Goal: Task Accomplishment & Management: Manage account settings

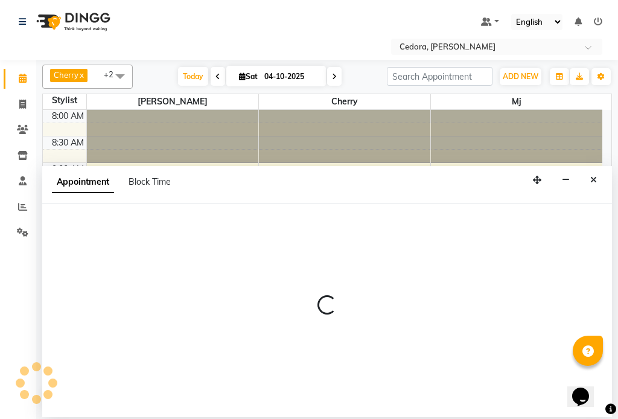
select select "tentative"
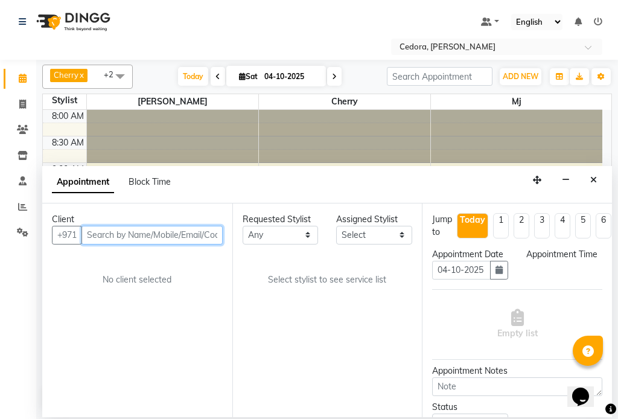
select select "540"
click at [142, 234] on input "text" at bounding box center [151, 235] width 141 height 19
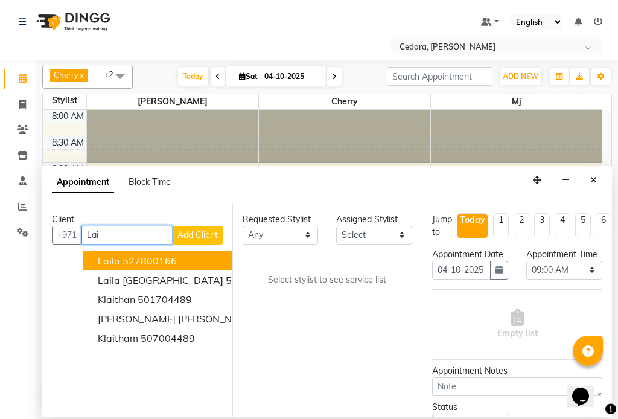
click at [137, 237] on input "Lai" at bounding box center [126, 235] width 91 height 19
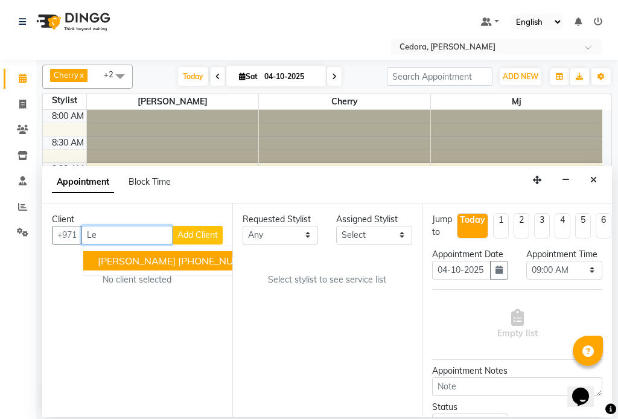
type input "L"
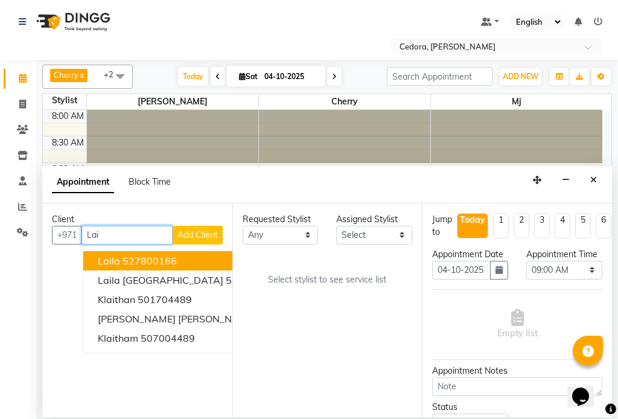
click at [93, 258] on button "Laila 527800166" at bounding box center [205, 260] width 244 height 19
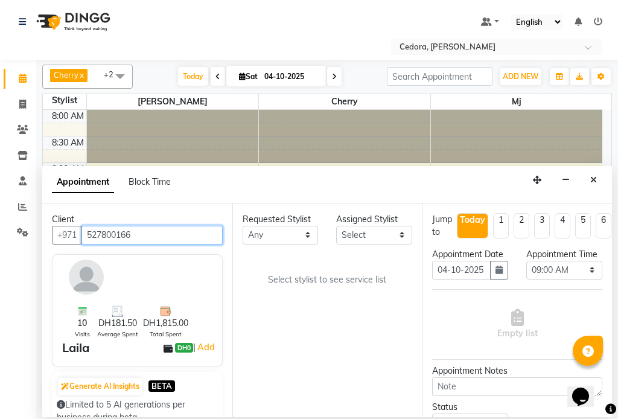
type input "527800166"
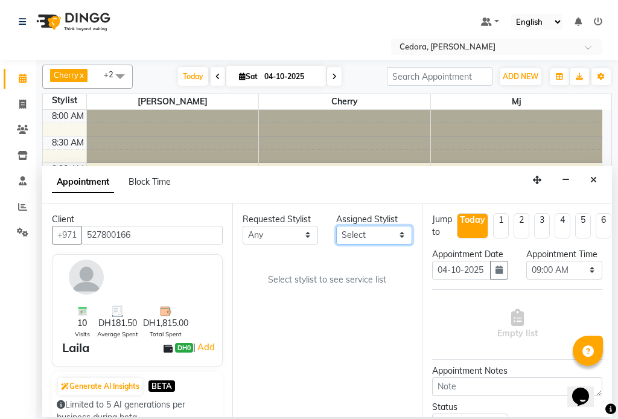
click at [402, 231] on select "Select [PERSON_NAME] [PERSON_NAME] [PERSON_NAME] [PERSON_NAME]" at bounding box center [374, 235] width 76 height 19
select select "93334"
click at [336, 226] on select "Select [PERSON_NAME] [PERSON_NAME] [PERSON_NAME] [PERSON_NAME]" at bounding box center [374, 235] width 76 height 19
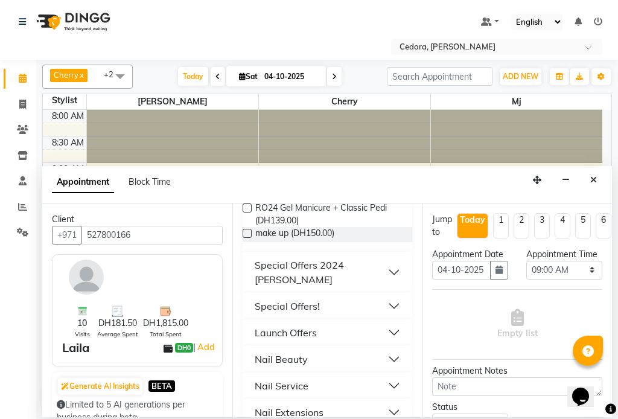
scroll to position [520, 0]
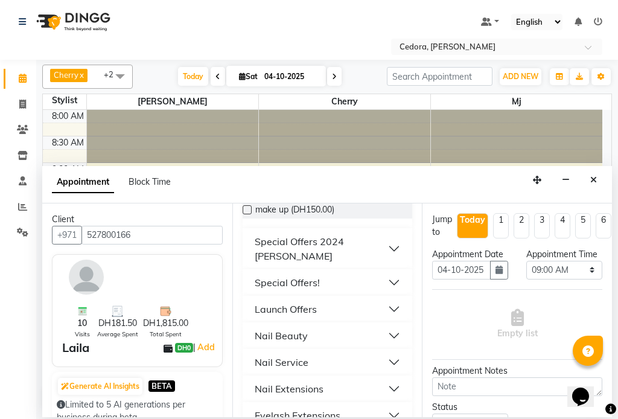
click at [264, 355] on div "Nail Service" at bounding box center [282, 362] width 54 height 14
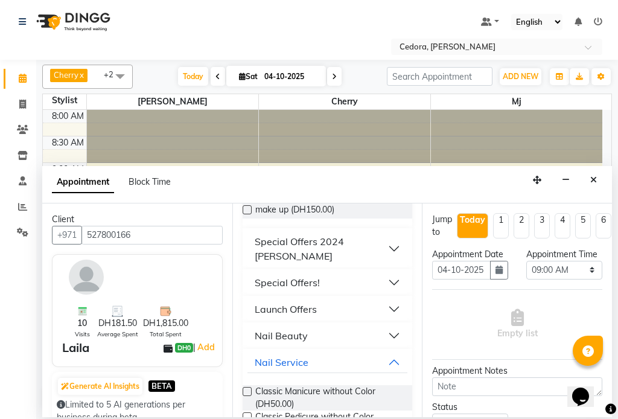
click at [247, 387] on label at bounding box center [247, 391] width 9 height 9
click at [247, 389] on input "checkbox" at bounding box center [247, 393] width 8 height 8
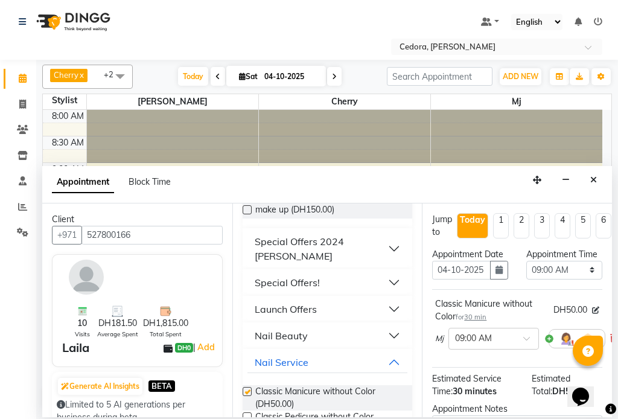
checkbox input "false"
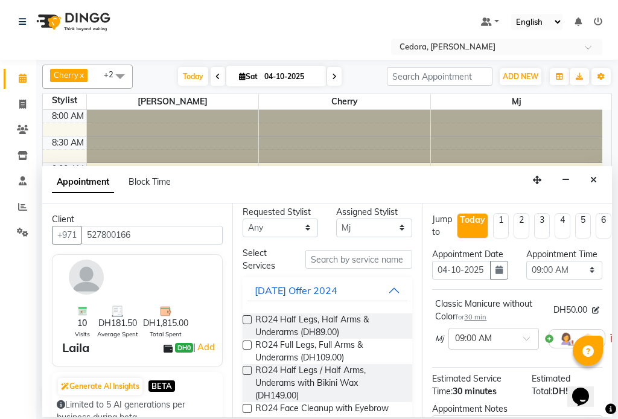
scroll to position [0, 0]
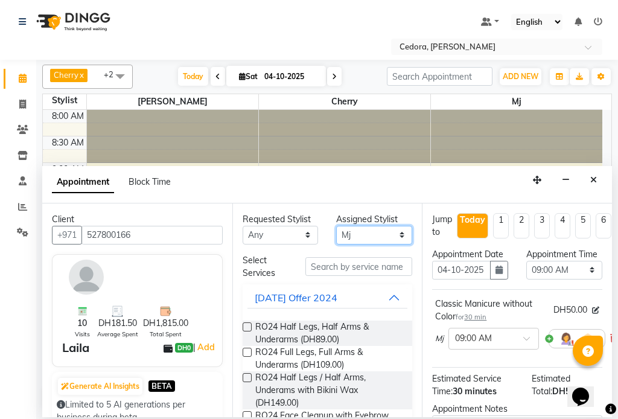
click at [387, 232] on select "Select [PERSON_NAME] [PERSON_NAME] [PERSON_NAME] [PERSON_NAME]" at bounding box center [374, 235] width 76 height 19
select select "34803"
click at [336, 226] on select "Select [PERSON_NAME] [PERSON_NAME] [PERSON_NAME] [PERSON_NAME]" at bounding box center [374, 235] width 76 height 19
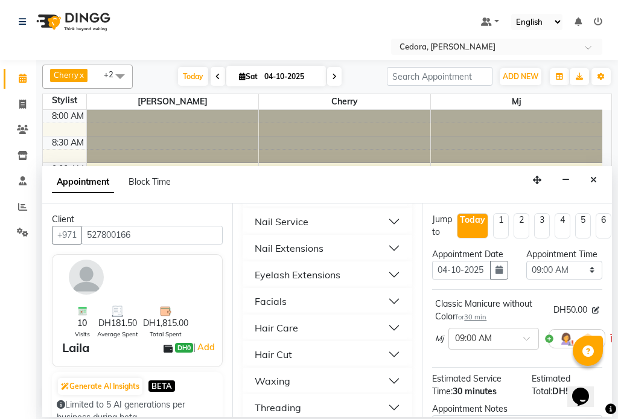
scroll to position [632, 0]
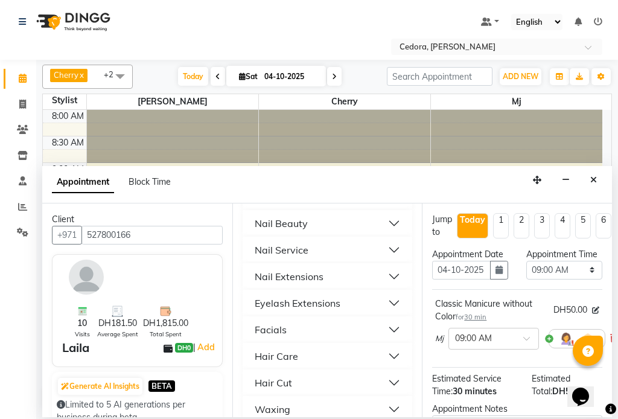
click at [264, 243] on div "Nail Service" at bounding box center [282, 250] width 54 height 14
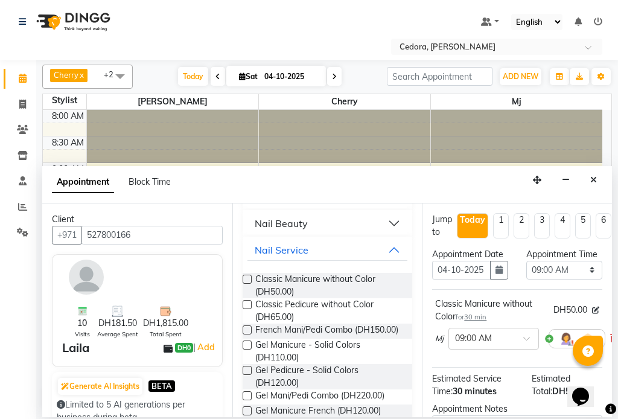
click at [247, 300] on label at bounding box center [247, 304] width 9 height 9
click at [247, 302] on input "checkbox" at bounding box center [247, 306] width 8 height 8
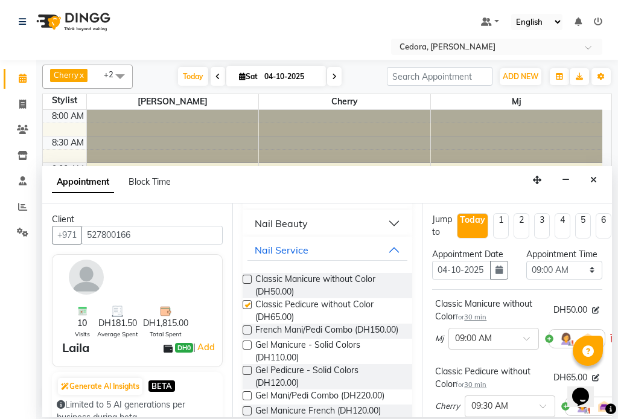
checkbox input "false"
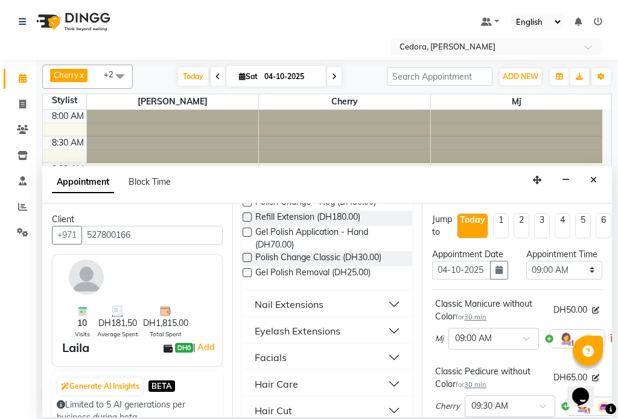
scroll to position [1239, 0]
click at [248, 276] on label at bounding box center [247, 271] width 9 height 9
click at [248, 277] on input "checkbox" at bounding box center [247, 273] width 8 height 8
checkbox input "false"
click at [585, 279] on select "Select 09:00 AM 09:15 AM 09:30 AM 09:45 AM 10:00 AM 10:15 AM 10:30 AM 10:45 AM …" at bounding box center [564, 270] width 76 height 19
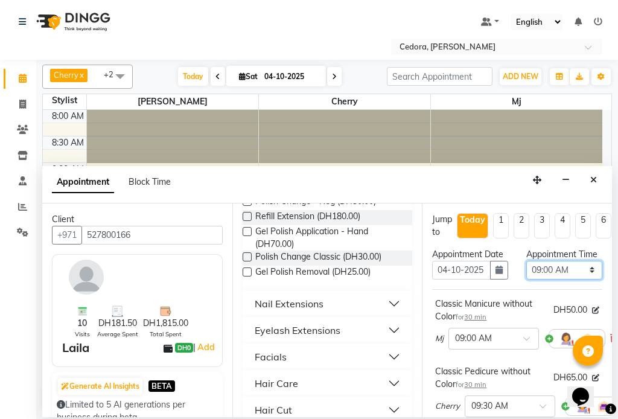
select select "630"
click at [526, 273] on select "Select 09:00 AM 09:15 AM 09:30 AM 09:45 AM 10:00 AM 10:15 AM 10:30 AM 10:45 AM …" at bounding box center [564, 270] width 76 height 19
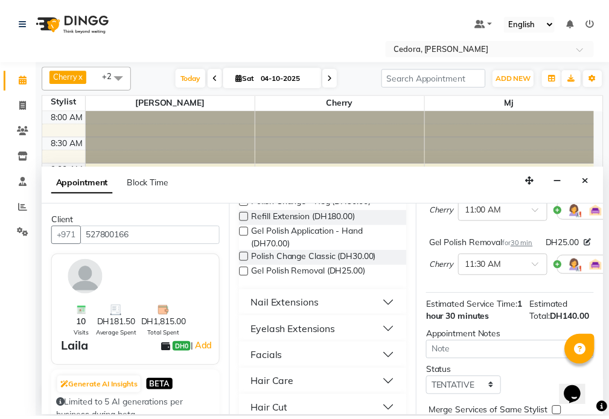
scroll to position [322, 0]
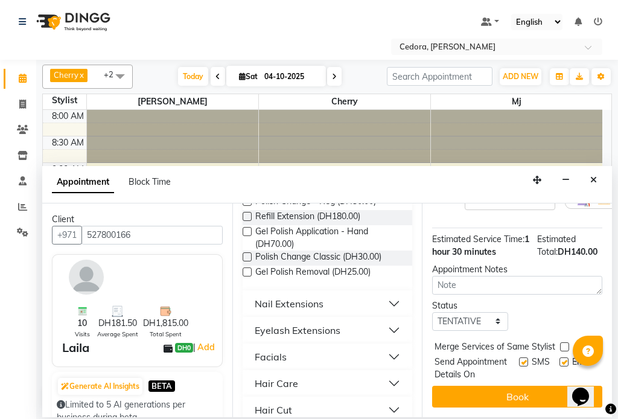
click at [564, 342] on label at bounding box center [564, 346] width 9 height 9
click at [564, 344] on input "checkbox" at bounding box center [564, 348] width 8 height 8
checkbox input "true"
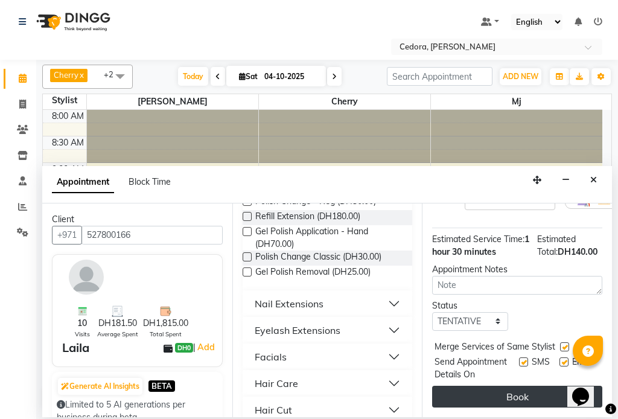
click at [541, 390] on button "Book" at bounding box center [517, 397] width 170 height 22
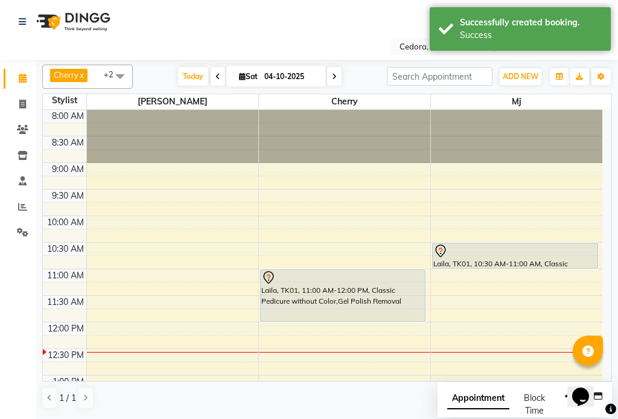
click at [321, 291] on div "Laila, TK01, 11:00 AM-12:00 PM, Classic Pedicure without Color,Gel Polish Remov…" at bounding box center [343, 295] width 165 height 51
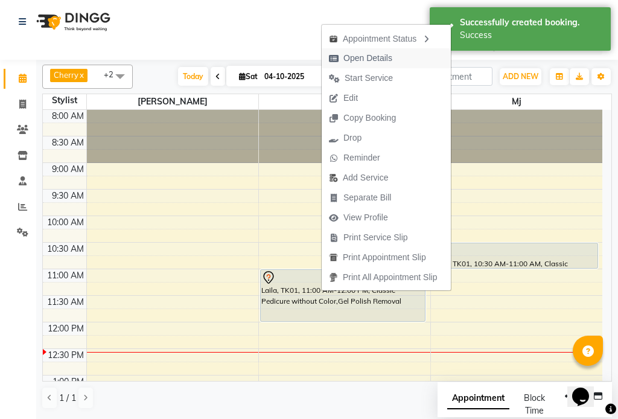
click at [360, 59] on span "Open Details" at bounding box center [367, 58] width 49 height 13
select select "7"
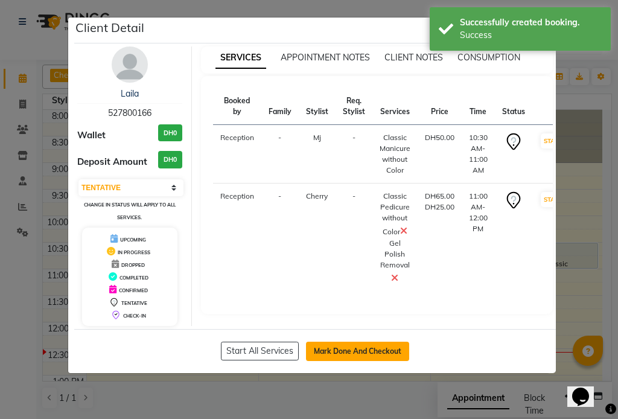
click at [344, 342] on button "Mark Done And Checkout" at bounding box center [357, 351] width 103 height 19
select select "service"
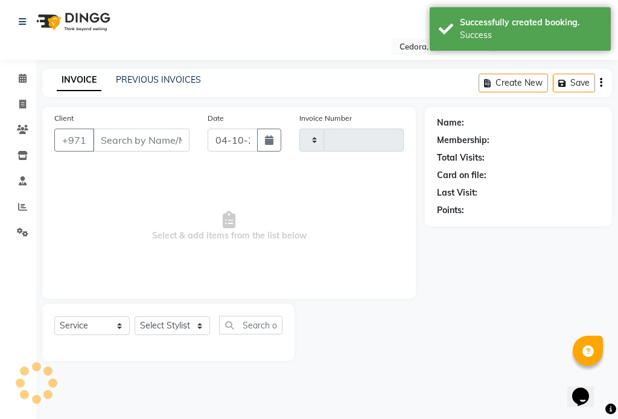
type input "0808"
select select "5144"
type input "527800166"
select select "93334"
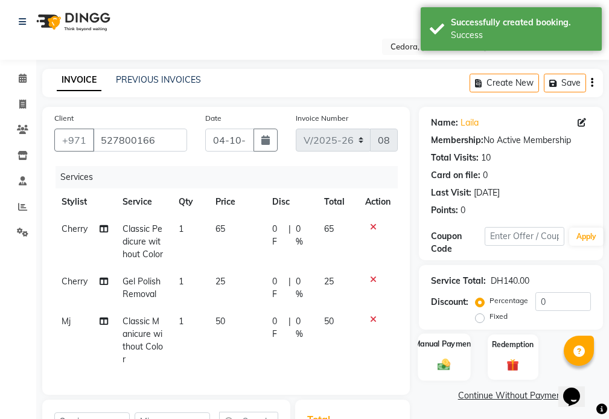
click at [442, 336] on div "Manual Payment" at bounding box center [444, 356] width 53 height 47
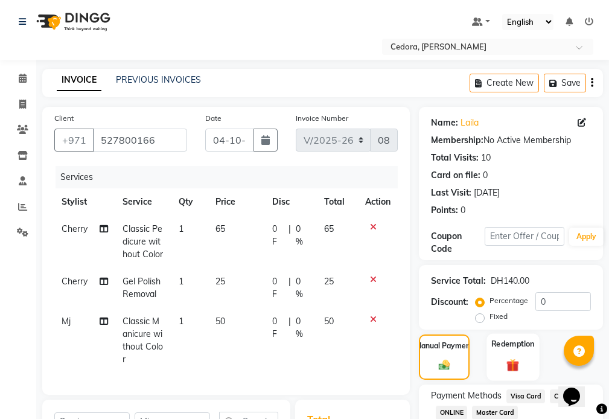
click at [519, 348] on label "Redemption" at bounding box center [512, 343] width 43 height 11
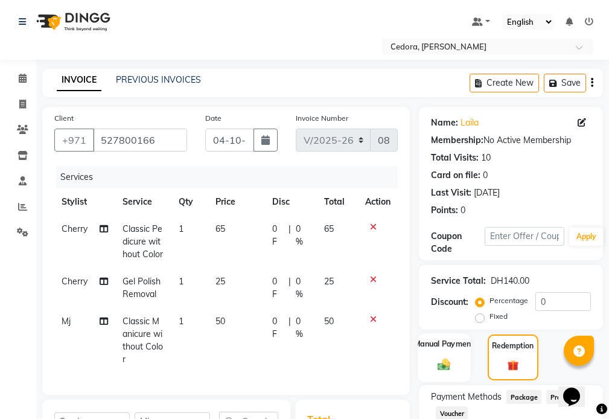
click at [447, 345] on label "Manual Payment" at bounding box center [444, 343] width 60 height 11
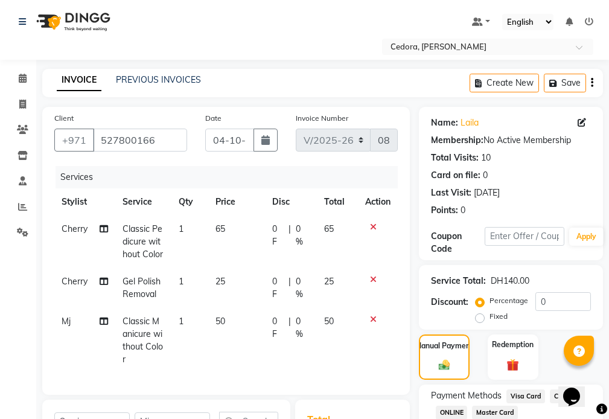
click at [525, 395] on span "Visa Card" at bounding box center [525, 396] width 39 height 14
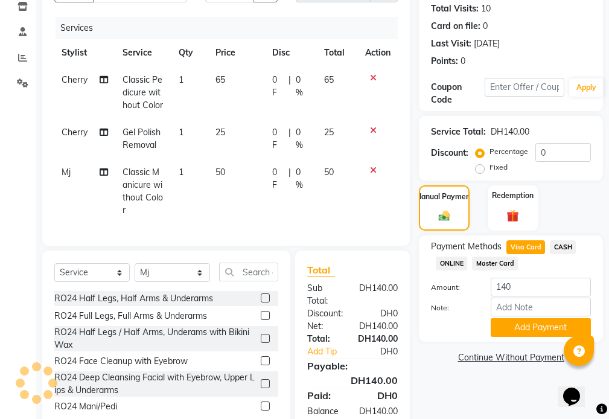
scroll to position [171, 0]
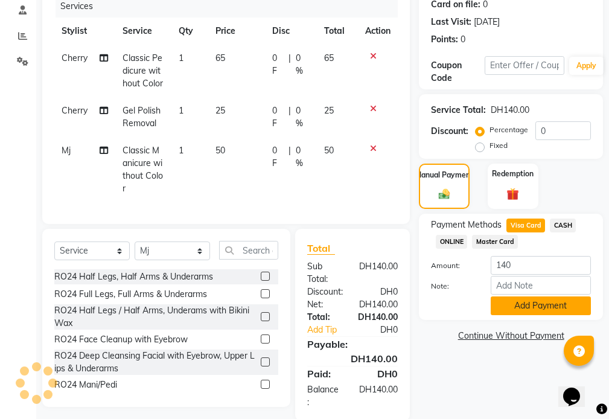
click at [561, 311] on button "Add Payment" at bounding box center [541, 305] width 100 height 19
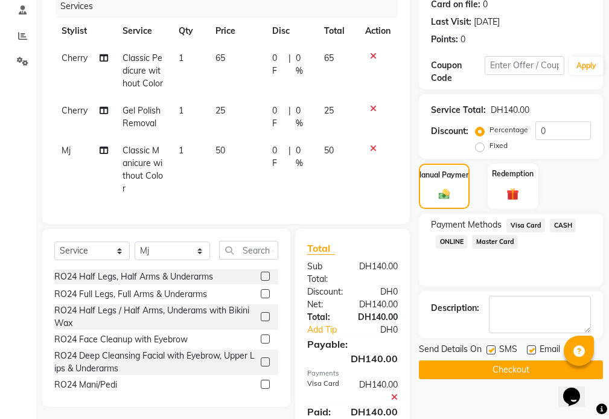
click at [529, 372] on button "Checkout" at bounding box center [511, 369] width 184 height 19
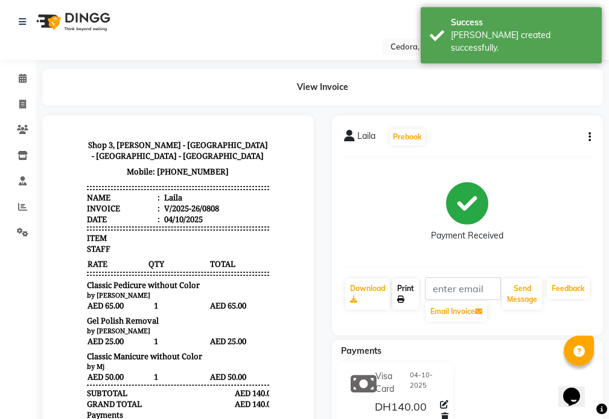
click at [410, 288] on link "Print" at bounding box center [405, 293] width 27 height 31
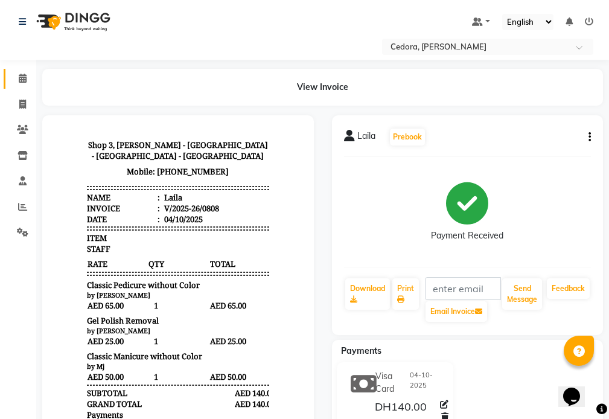
click at [19, 73] on span at bounding box center [22, 79] width 21 height 14
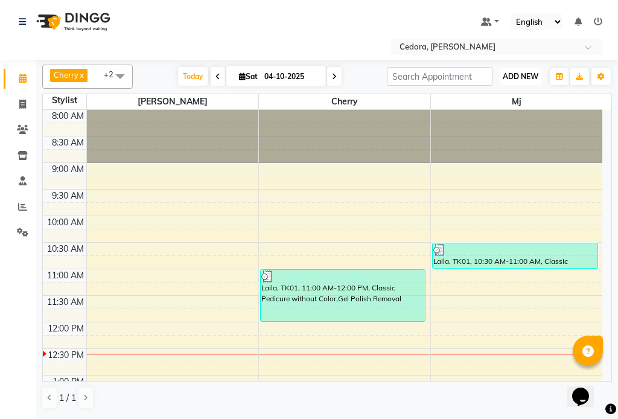
click at [518, 74] on span "ADD NEW" at bounding box center [521, 76] width 36 height 9
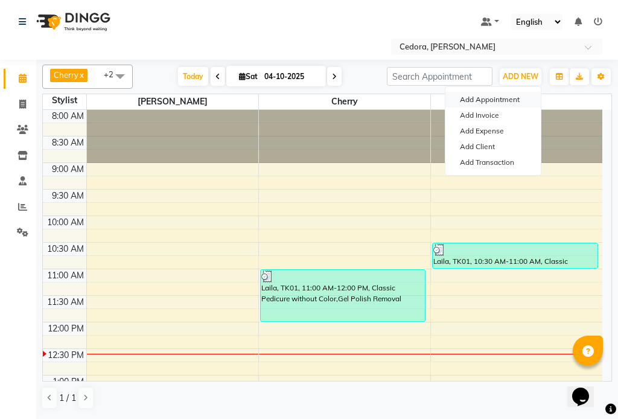
click at [465, 98] on button "Add Appointment" at bounding box center [492, 100] width 95 height 16
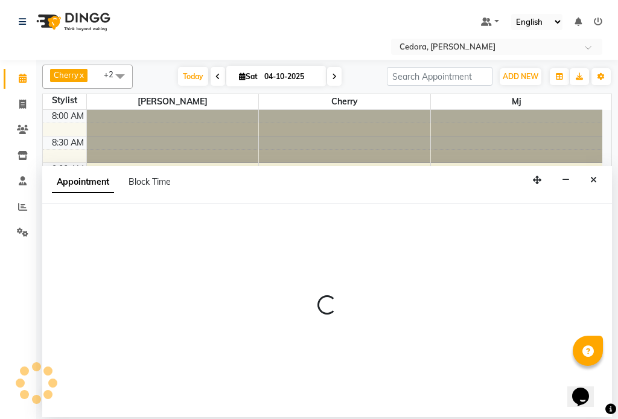
select select "540"
select select "tentative"
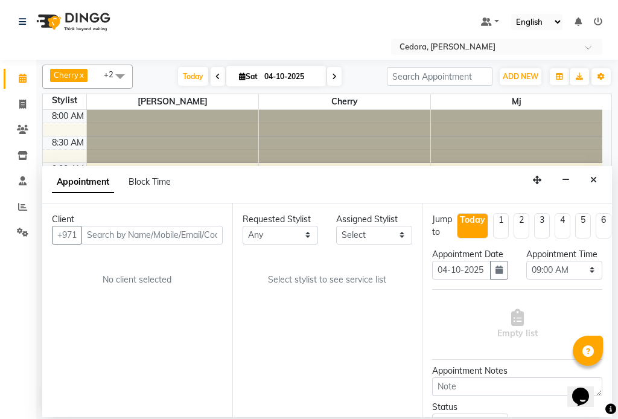
click at [19, 73] on span at bounding box center [22, 79] width 21 height 14
click at [24, 240] on link "Settings" at bounding box center [18, 233] width 29 height 20
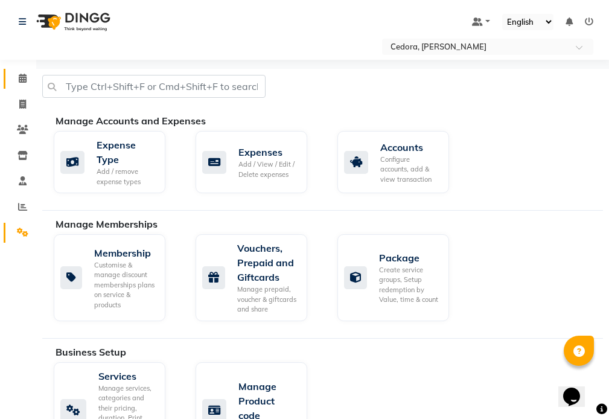
click at [19, 75] on icon at bounding box center [23, 78] width 8 height 9
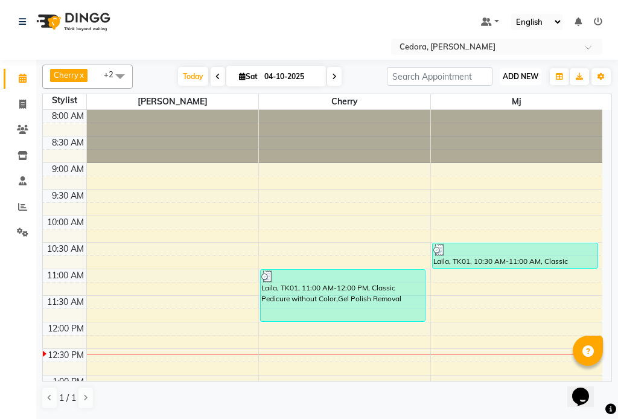
click at [507, 72] on span "ADD NEW" at bounding box center [521, 76] width 36 height 9
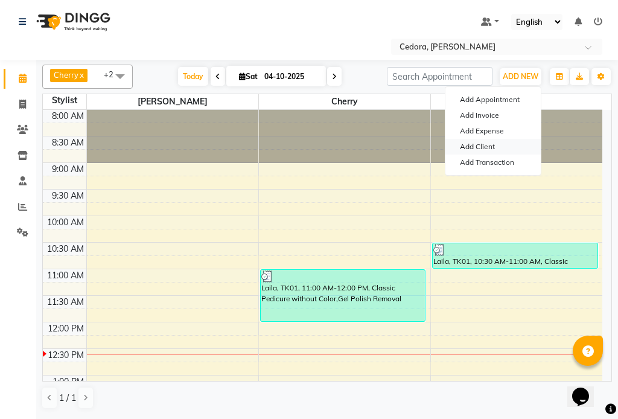
click at [465, 150] on link "Add Client" at bounding box center [492, 147] width 95 height 16
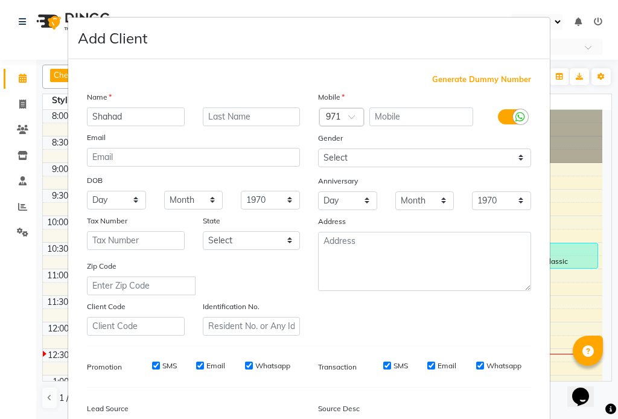
type input "Shahad"
click at [386, 116] on input "text" at bounding box center [421, 116] width 104 height 19
type input "509503249"
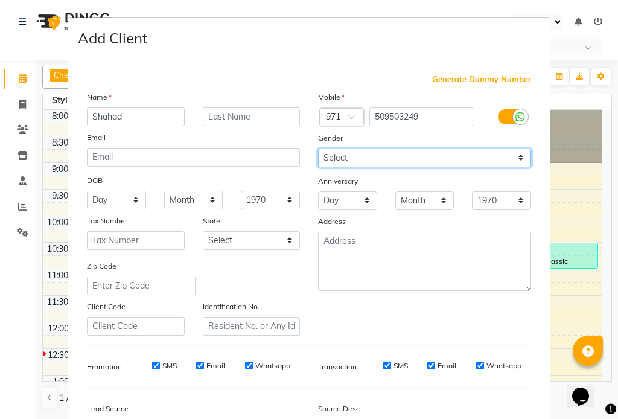
click at [345, 160] on select "Select [DEMOGRAPHIC_DATA] [DEMOGRAPHIC_DATA] Other Prefer Not To Say" at bounding box center [424, 157] width 213 height 19
select select "[DEMOGRAPHIC_DATA]"
click at [318, 148] on select "Select [DEMOGRAPHIC_DATA] [DEMOGRAPHIC_DATA] Other Prefer Not To Say" at bounding box center [424, 157] width 213 height 19
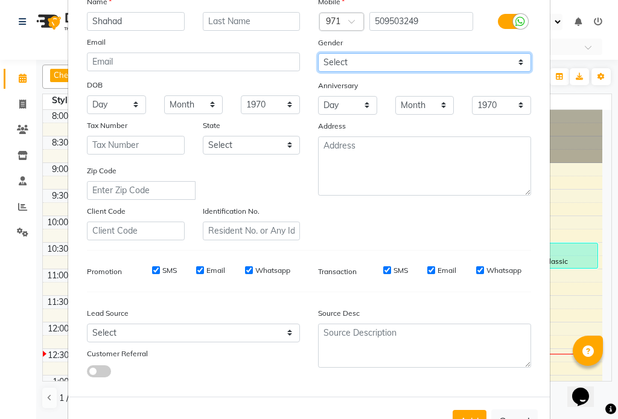
scroll to position [138, 0]
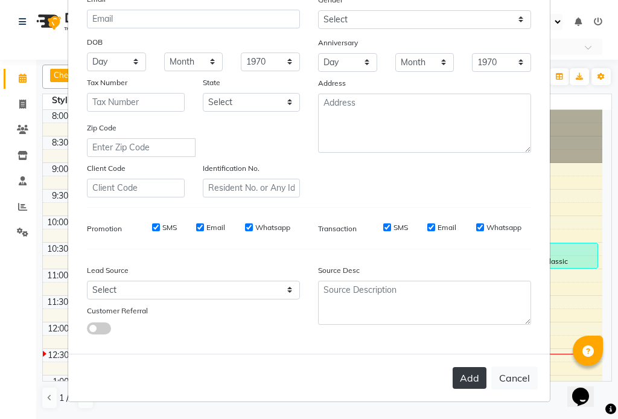
click at [467, 379] on button "Add" at bounding box center [470, 378] width 34 height 22
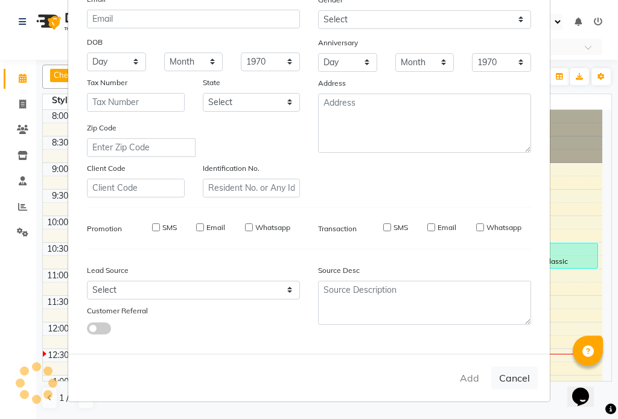
select select
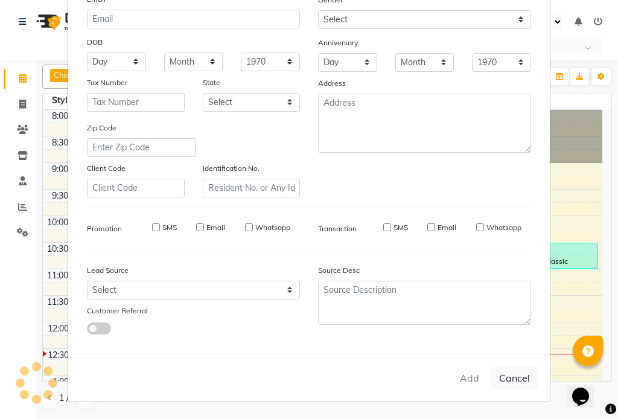
select select
checkbox input "false"
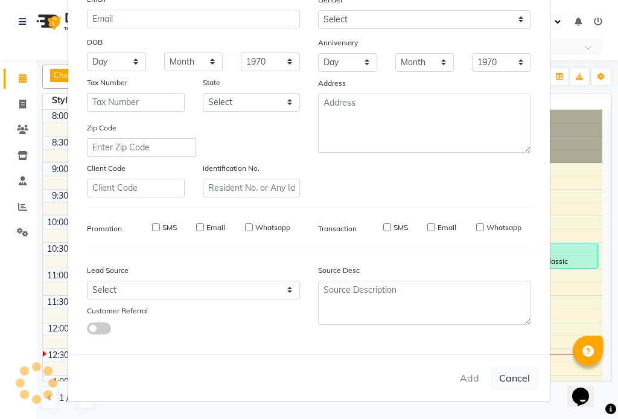
checkbox input "false"
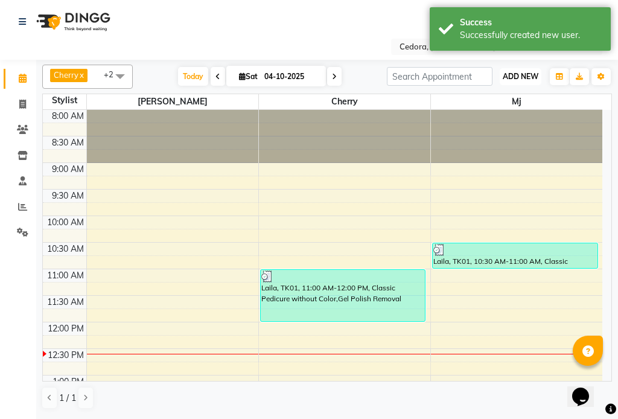
click at [505, 69] on button "ADD NEW Toggle Dropdown" at bounding box center [521, 76] width 42 height 17
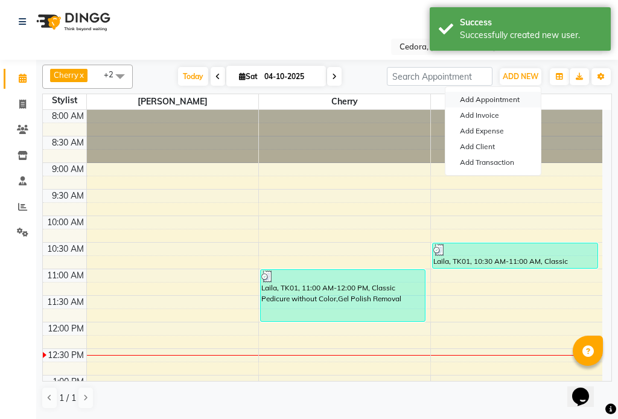
click at [477, 95] on button "Add Appointment" at bounding box center [492, 100] width 95 height 16
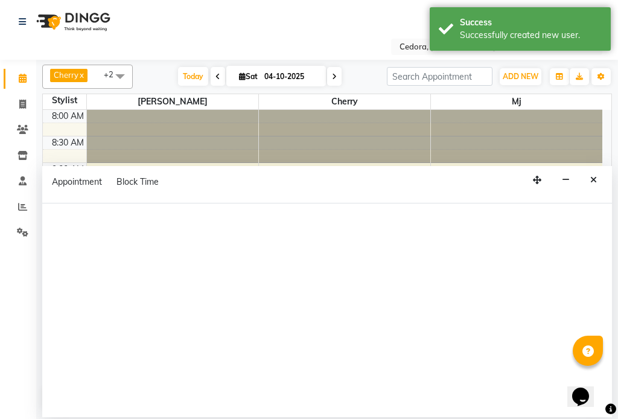
select select "540"
select select "tentative"
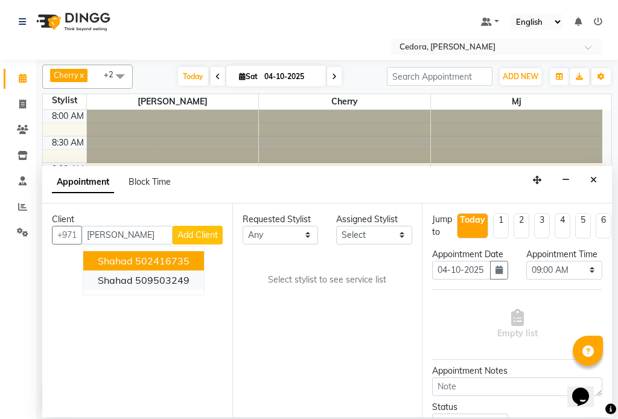
click at [104, 288] on button "Shahad 509503249" at bounding box center [143, 279] width 121 height 19
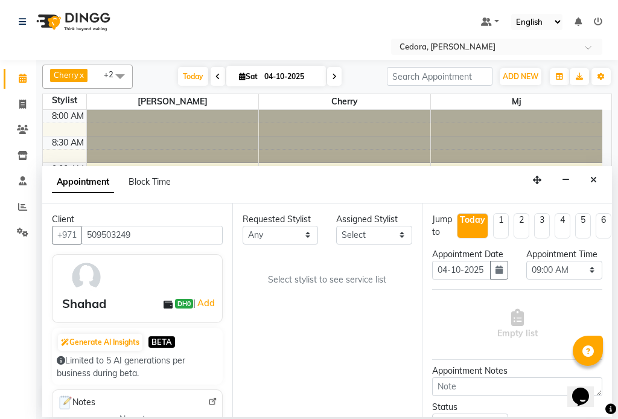
type input "509503249"
click at [398, 240] on select "Select [PERSON_NAME] [PERSON_NAME] [PERSON_NAME] [PERSON_NAME]" at bounding box center [374, 235] width 76 height 19
select select "93334"
click at [336, 226] on select "Select [PERSON_NAME] [PERSON_NAME] [PERSON_NAME] [PERSON_NAME]" at bounding box center [374, 235] width 76 height 19
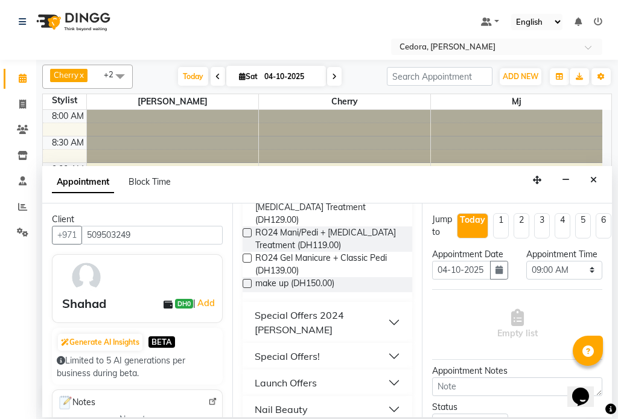
scroll to position [502, 0]
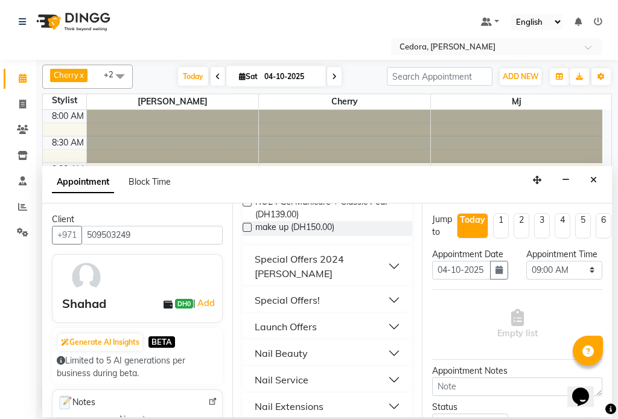
click at [262, 372] on div "Nail Service" at bounding box center [282, 379] width 54 height 14
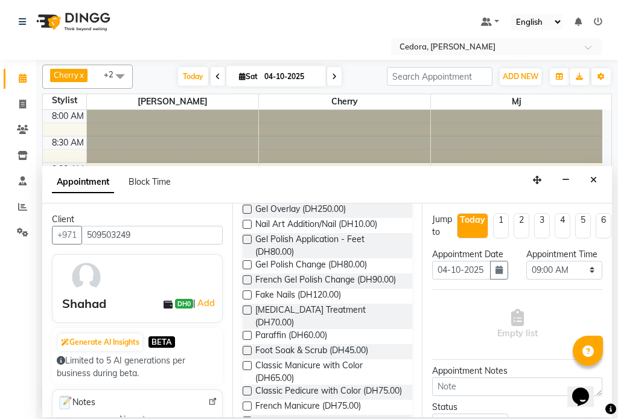
scroll to position [1013, 0]
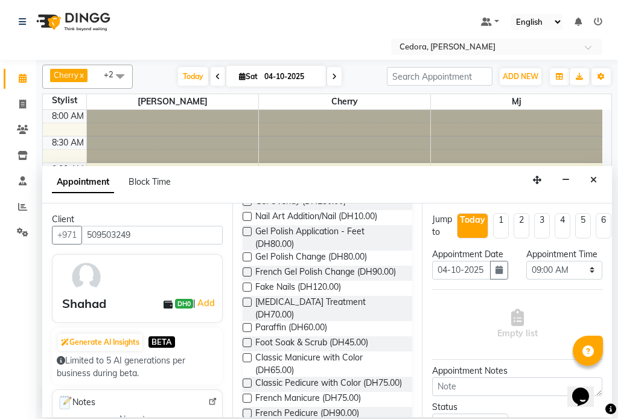
click at [247, 353] on label at bounding box center [247, 357] width 9 height 9
click at [247, 355] on input "checkbox" at bounding box center [247, 359] width 8 height 8
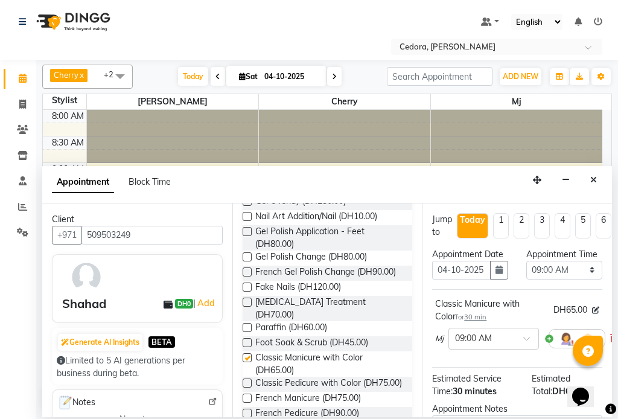
checkbox input "false"
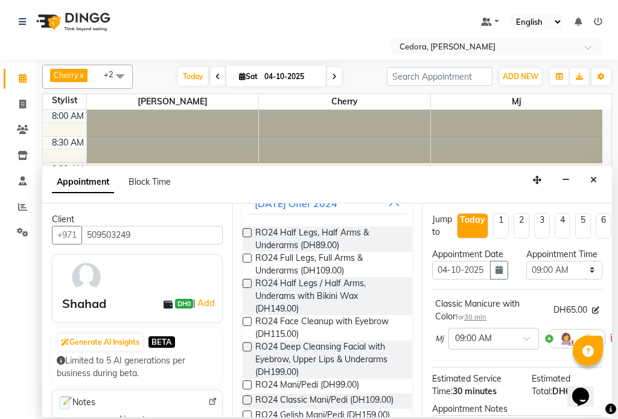
scroll to position [0, 0]
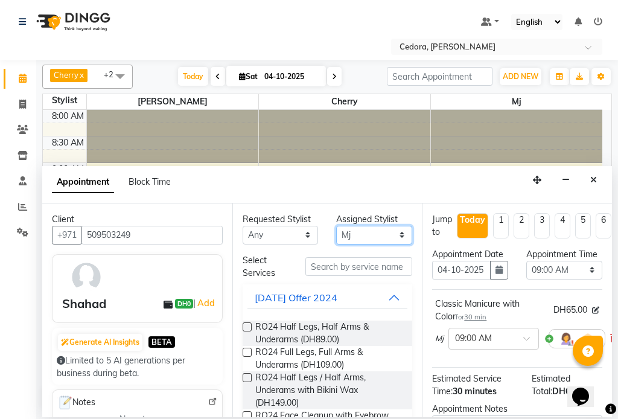
click at [386, 231] on select "Select [PERSON_NAME] [PERSON_NAME] [PERSON_NAME] [PERSON_NAME]" at bounding box center [374, 235] width 76 height 19
select select "34802"
click at [336, 226] on select "Select [PERSON_NAME] [PERSON_NAME] [PERSON_NAME] [PERSON_NAME]" at bounding box center [374, 235] width 76 height 19
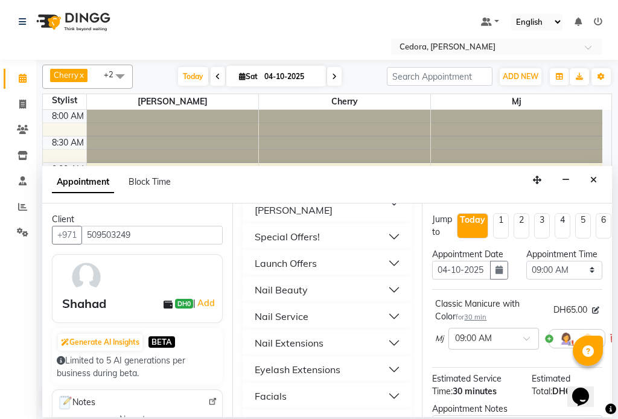
scroll to position [567, 0]
click at [267, 414] on div "Hair Care" at bounding box center [276, 421] width 43 height 14
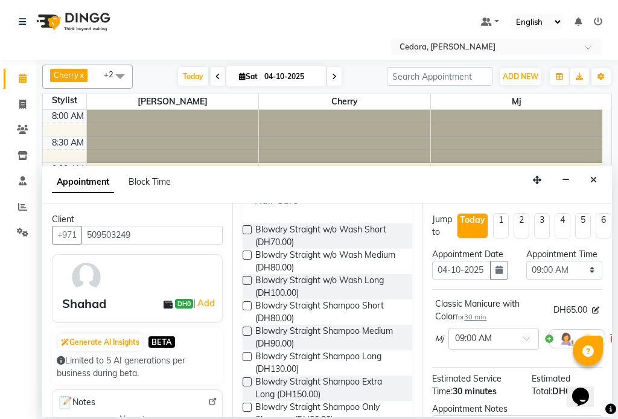
scroll to position [806, 0]
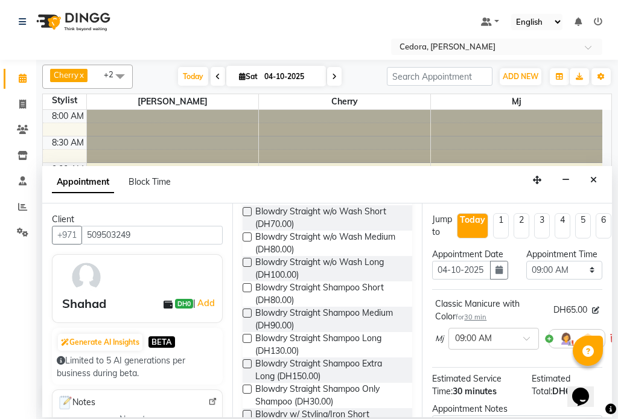
click at [249, 359] on label at bounding box center [247, 363] width 9 height 9
click at [249, 361] on input "checkbox" at bounding box center [247, 365] width 8 height 8
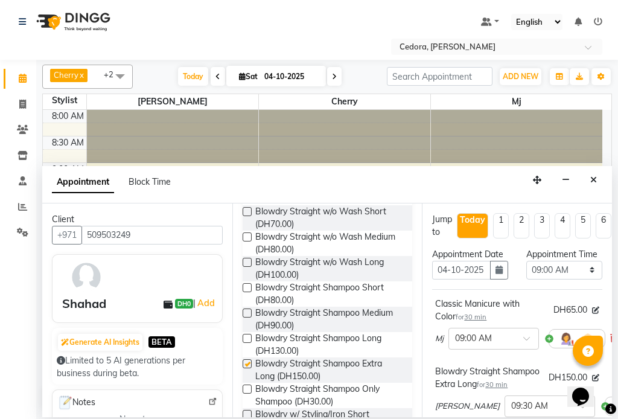
checkbox input "false"
click at [581, 279] on select "Select 09:00 AM 09:15 AM 09:30 AM 09:45 AM 10:00 AM 10:15 AM 10:30 AM 10:45 AM …" at bounding box center [564, 270] width 76 height 19
select select "660"
click at [526, 273] on select "Select 09:00 AM 09:15 AM 09:30 AM 09:45 AM 10:00 AM 10:15 AM 10:30 AM 10:45 AM …" at bounding box center [564, 270] width 76 height 19
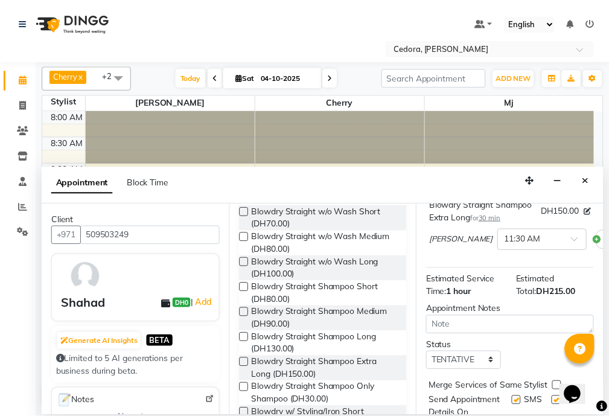
scroll to position [254, 0]
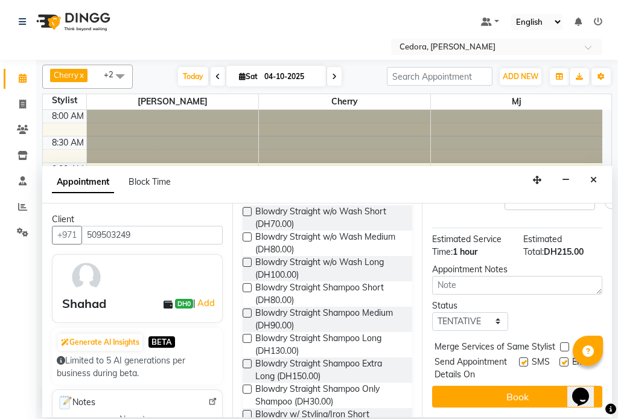
click at [564, 342] on label at bounding box center [564, 346] width 9 height 9
click at [564, 344] on input "checkbox" at bounding box center [564, 348] width 8 height 8
checkbox input "true"
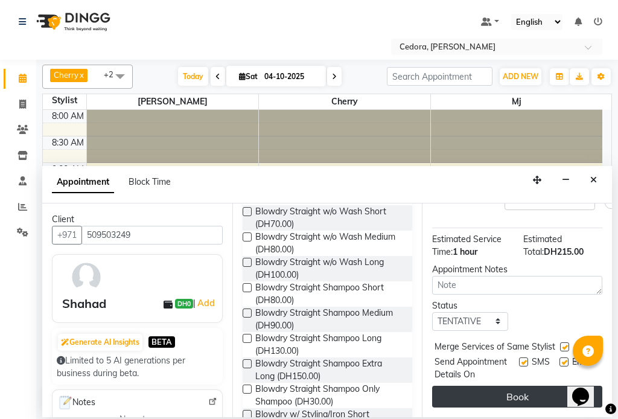
click at [533, 393] on button "Book" at bounding box center [517, 397] width 170 height 22
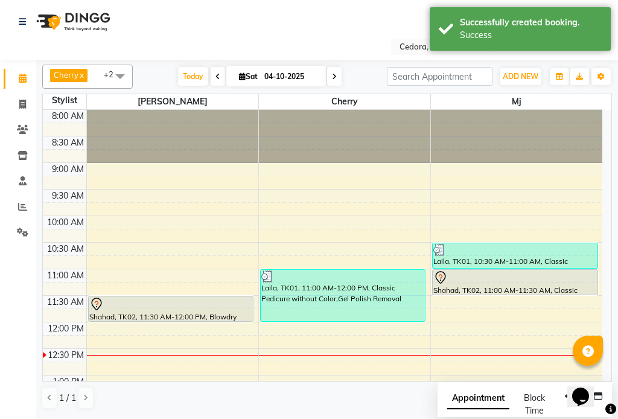
click at [183, 312] on div "Shahad, TK02, 11:30 AM-12:00 PM, Blowdry Straight Shampoo Extra Long" at bounding box center [171, 308] width 165 height 25
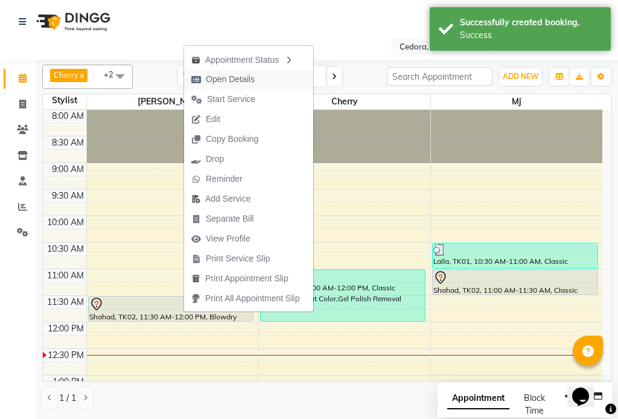
click at [209, 81] on span "Open Details" at bounding box center [230, 79] width 49 height 13
select select "7"
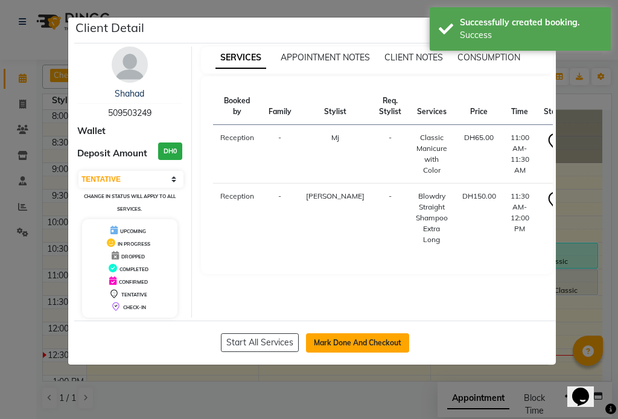
click at [339, 343] on button "Mark Done And Checkout" at bounding box center [357, 342] width 103 height 19
select select "service"
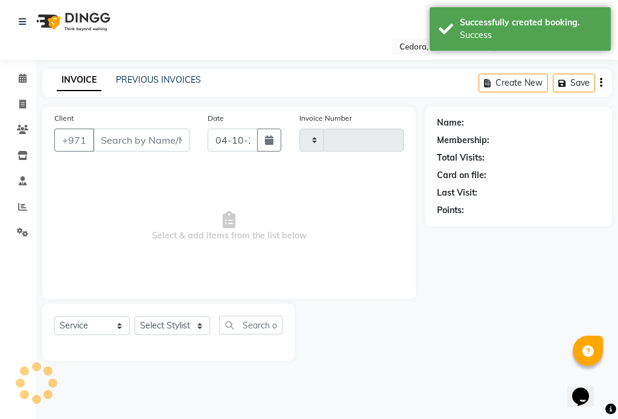
type input "0809"
select select "5144"
type input "509503249"
select select "93334"
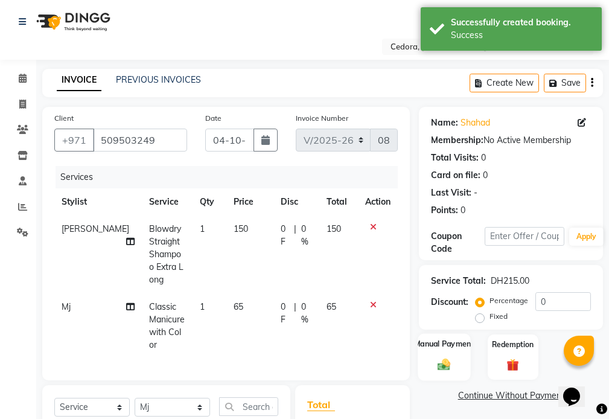
click at [430, 340] on label "Manual Payment" at bounding box center [444, 343] width 60 height 11
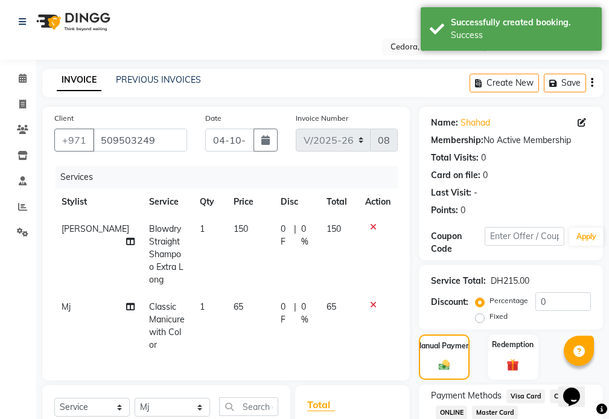
click at [490, 413] on span "Master Card" at bounding box center [495, 413] width 46 height 14
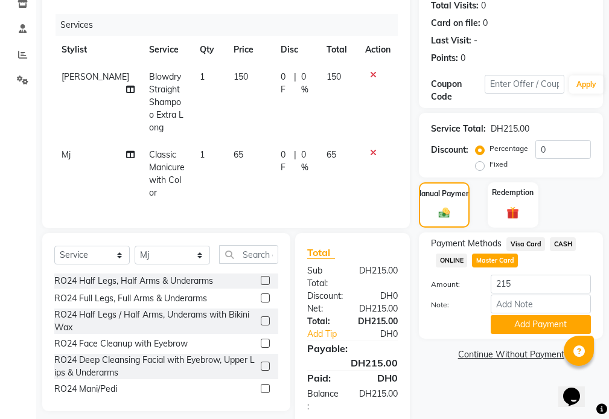
scroll to position [160, 0]
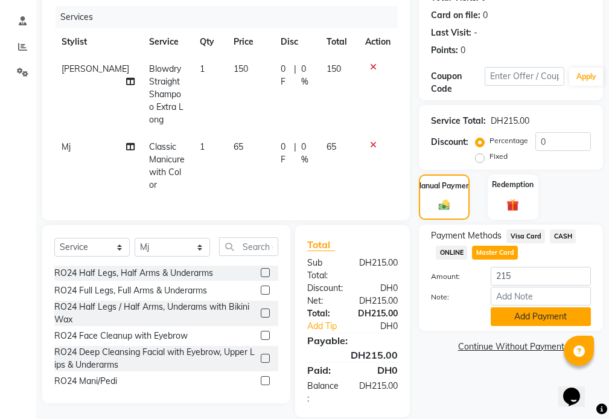
click at [547, 321] on button "Add Payment" at bounding box center [541, 316] width 100 height 19
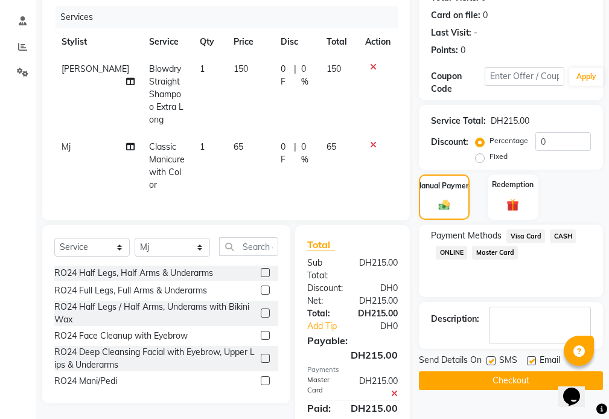
click at [532, 383] on button "Checkout" at bounding box center [511, 380] width 184 height 19
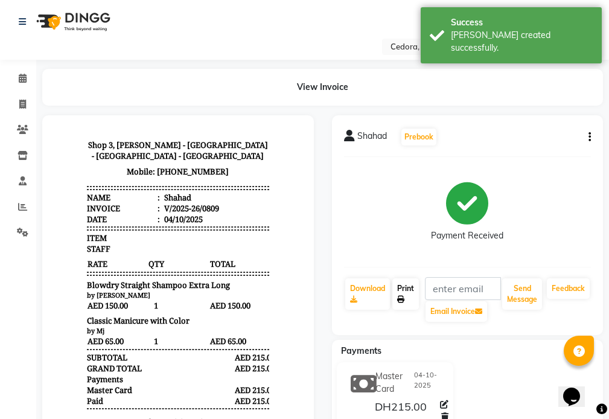
click at [404, 291] on link "Print" at bounding box center [405, 293] width 27 height 31
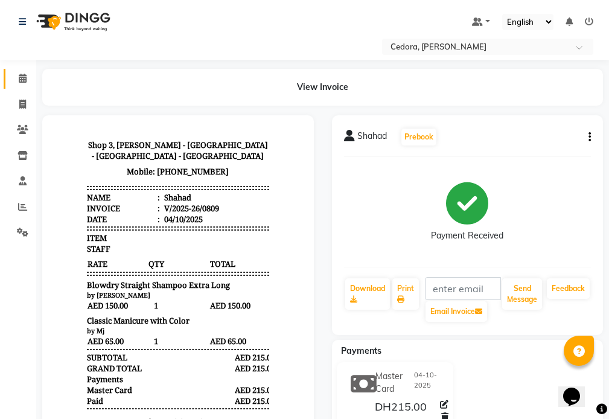
click at [25, 80] on icon at bounding box center [23, 78] width 8 height 9
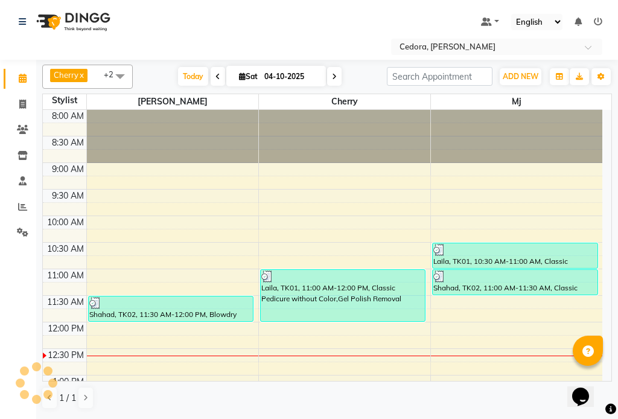
scroll to position [213, 0]
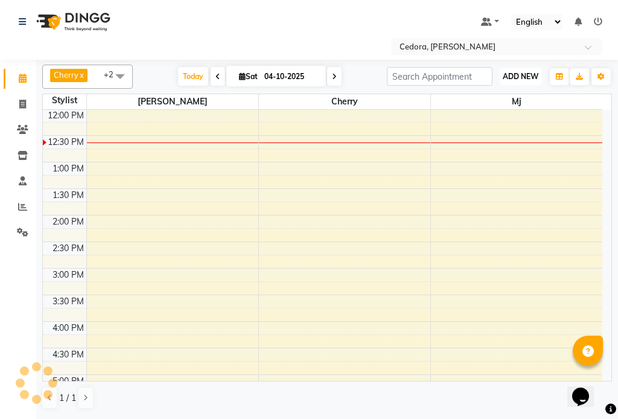
click at [508, 68] on button "ADD NEW Toggle Dropdown" at bounding box center [521, 76] width 42 height 17
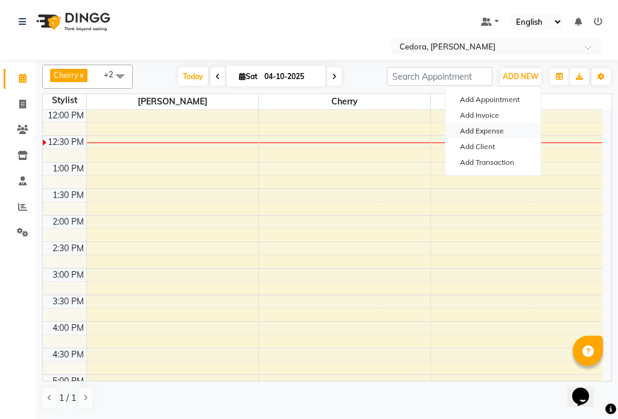
click at [464, 132] on link "Add Expense" at bounding box center [492, 131] width 95 height 16
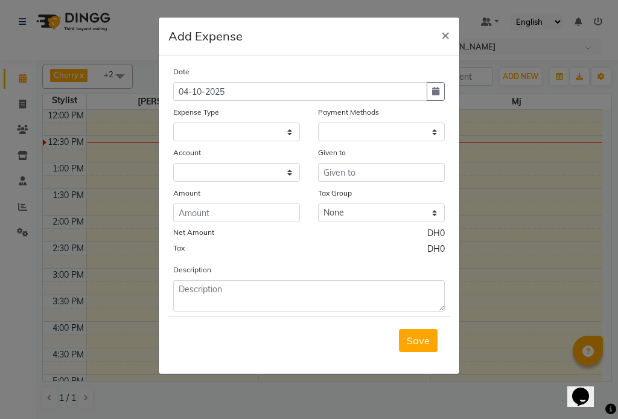
select select "1"
select select "4047"
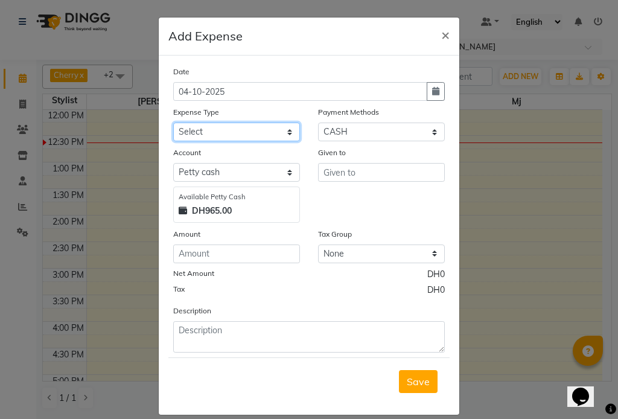
click at [180, 131] on select "Select Advance Salary Bank charges Car maintenance Cash transfer to bank Cash t…" at bounding box center [236, 132] width 127 height 19
select select "10"
click at [173, 123] on select "Select Advance Salary Bank charges Car maintenance Cash transfer to bank Cash t…" at bounding box center [236, 132] width 127 height 19
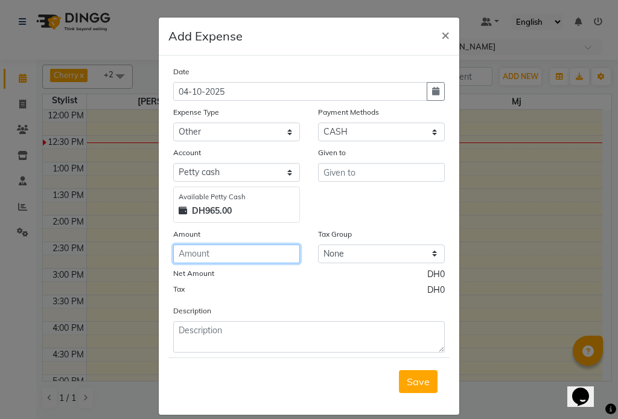
click at [195, 253] on input "number" at bounding box center [236, 253] width 127 height 19
type input "108"
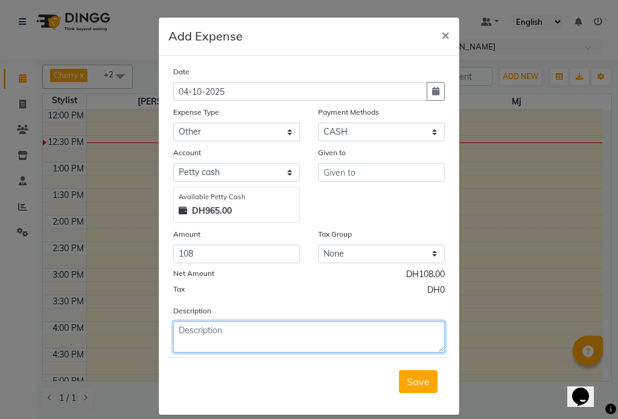
click at [187, 336] on textarea at bounding box center [309, 336] width 272 height 31
type textarea "L"
type textarea "Towel"
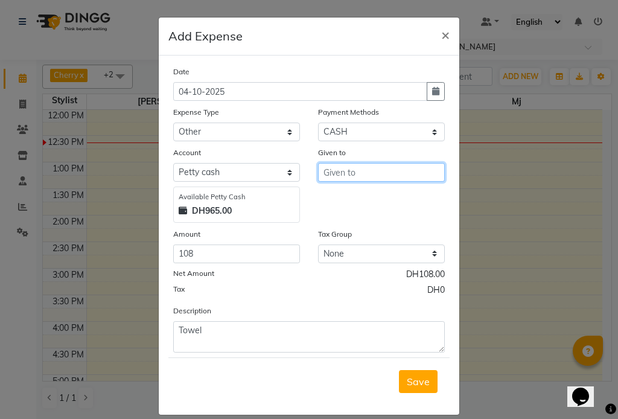
click at [351, 173] on input "text" at bounding box center [381, 172] width 127 height 19
type input "laundry"
click at [414, 384] on span "Save" at bounding box center [418, 381] width 23 height 12
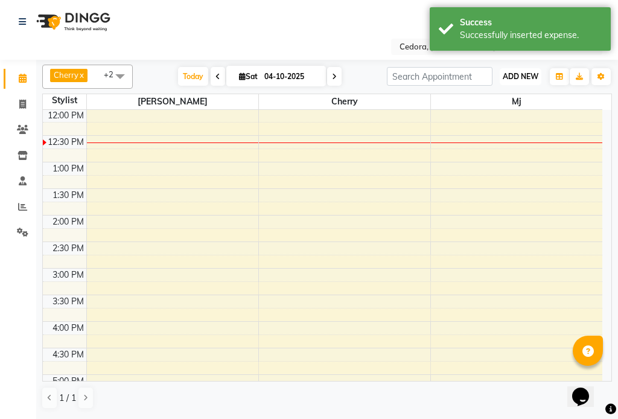
click at [514, 72] on span "ADD NEW" at bounding box center [521, 76] width 36 height 9
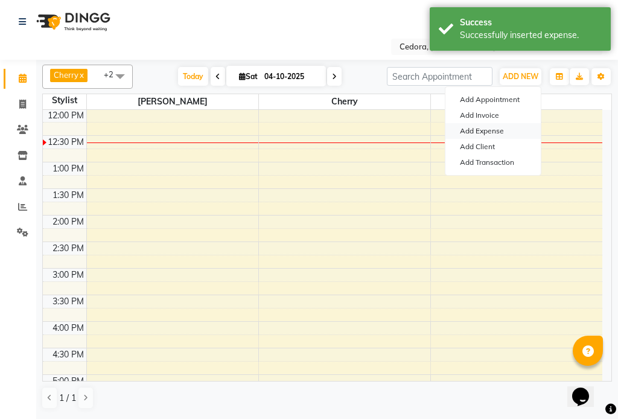
click at [468, 130] on link "Add Expense" at bounding box center [492, 131] width 95 height 16
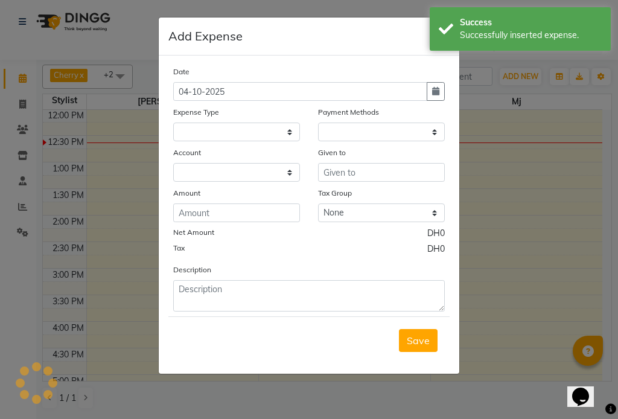
select select "1"
select select "4047"
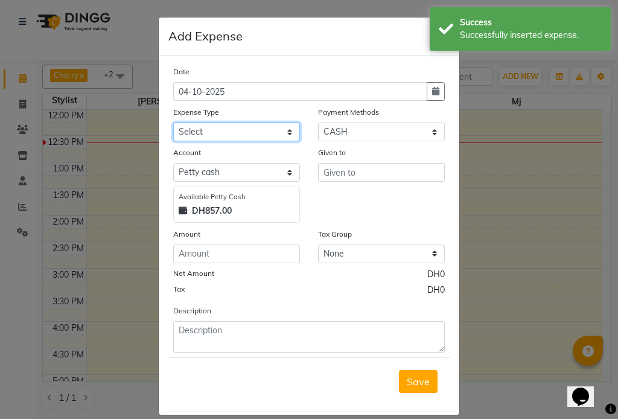
click at [182, 134] on select "Select Advance Salary Bank charges Car maintenance Cash transfer to bank Cash t…" at bounding box center [236, 132] width 127 height 19
select select "10"
click at [173, 123] on select "Select Advance Salary Bank charges Car maintenance Cash transfer to bank Cash t…" at bounding box center [236, 132] width 127 height 19
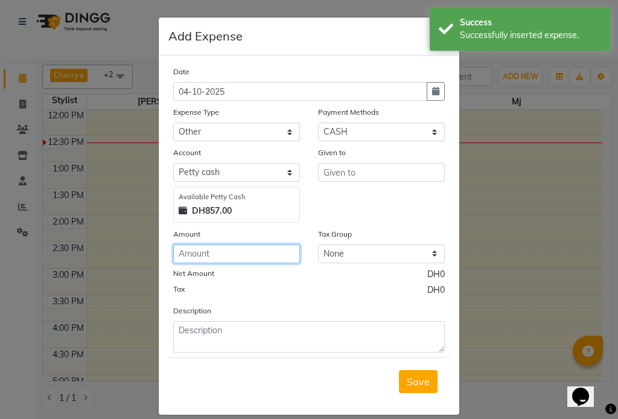
click at [190, 252] on input "number" at bounding box center [236, 253] width 127 height 19
type input "30"
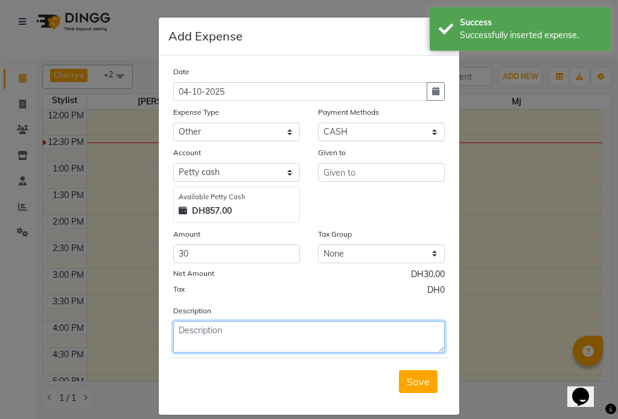
click at [239, 332] on textarea at bounding box center [309, 336] width 272 height 31
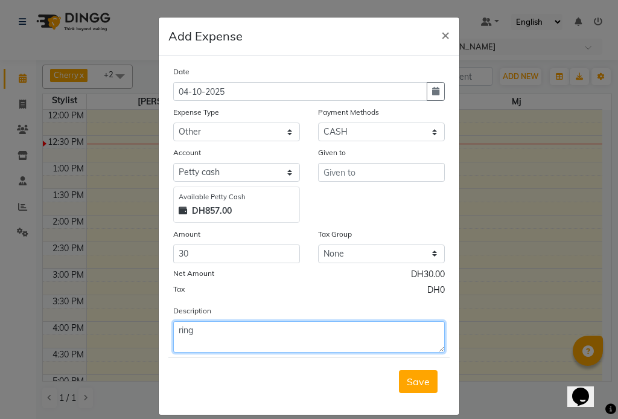
type textarea "ring"
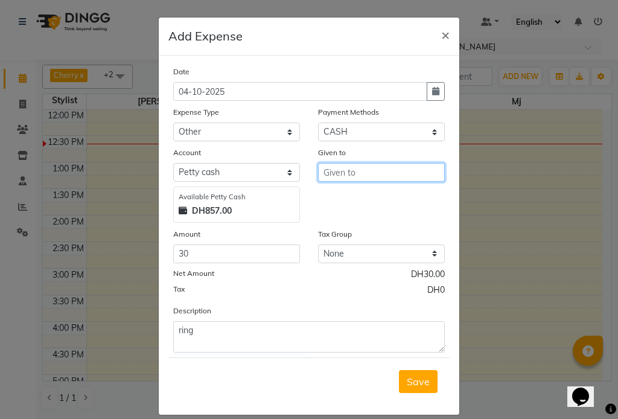
click at [348, 173] on input "text" at bounding box center [381, 172] width 127 height 19
type input "Noon"
click at [414, 385] on span "Save" at bounding box center [418, 381] width 23 height 12
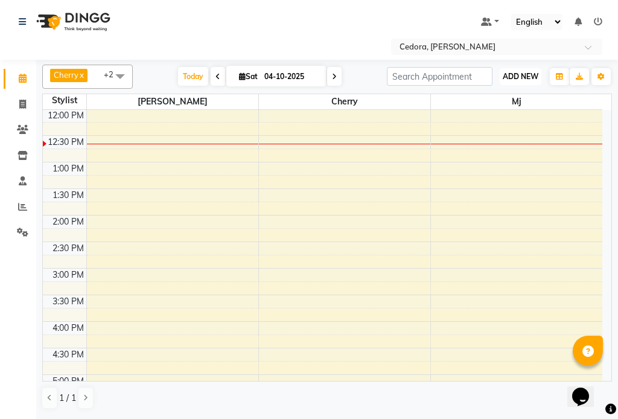
click at [530, 70] on button "ADD NEW Toggle Dropdown" at bounding box center [521, 76] width 42 height 17
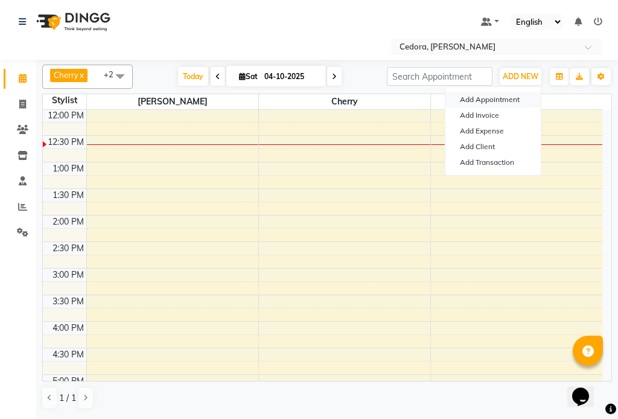
click at [461, 97] on button "Add Appointment" at bounding box center [492, 100] width 95 height 16
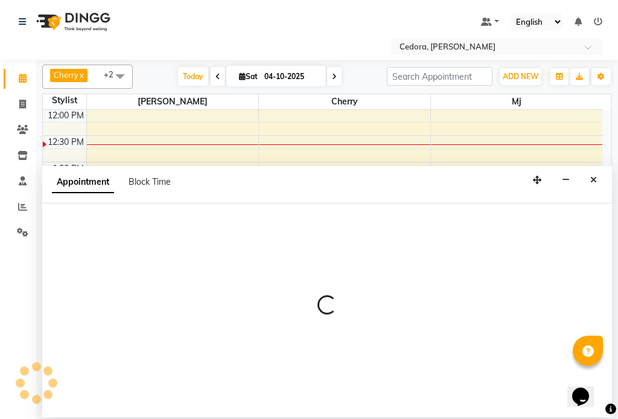
select select "540"
select select "tentative"
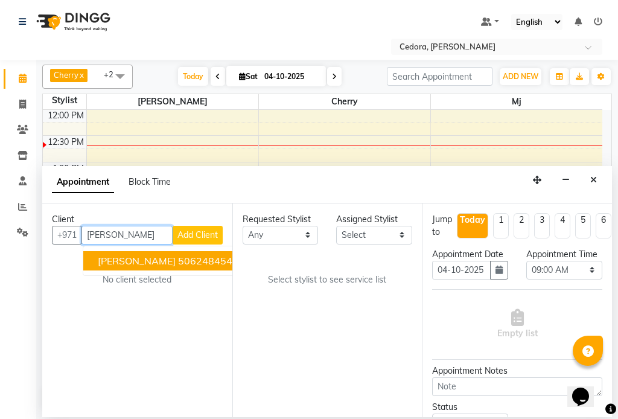
click at [98, 261] on span "[PERSON_NAME]" at bounding box center [137, 261] width 78 height 12
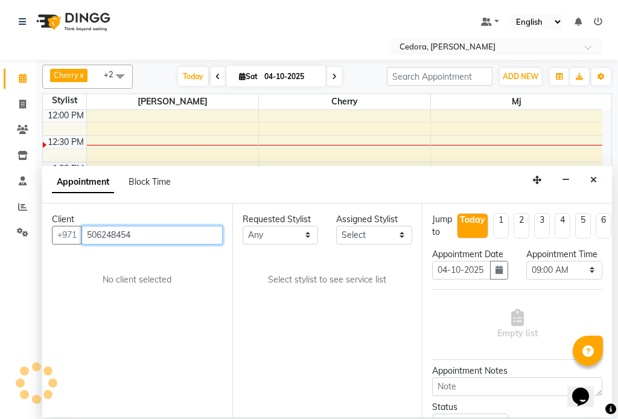
type input "506248454"
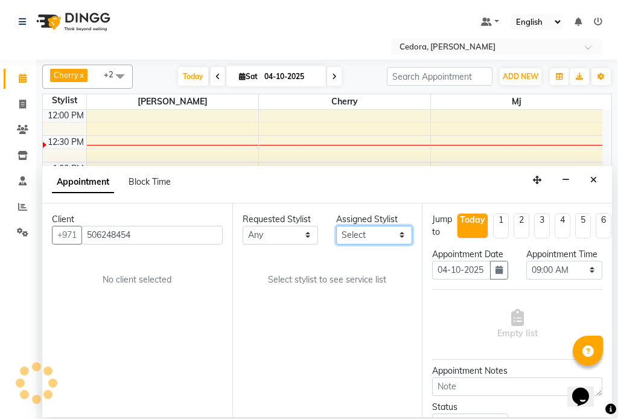
click at [396, 231] on select "Select [PERSON_NAME] [PERSON_NAME] [PERSON_NAME] [PERSON_NAME]" at bounding box center [374, 235] width 76 height 19
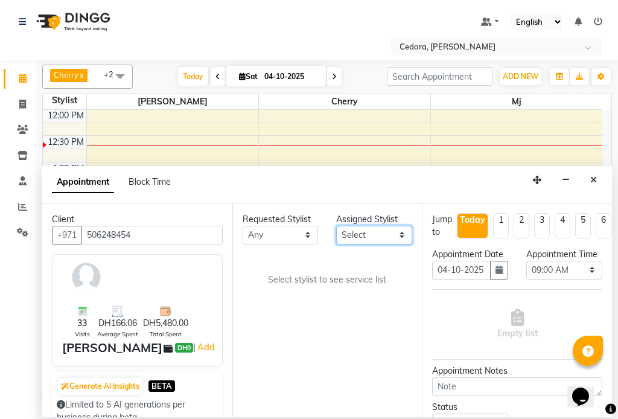
select select "34802"
click at [336, 226] on select "Select [PERSON_NAME] [PERSON_NAME] [PERSON_NAME] [PERSON_NAME]" at bounding box center [374, 235] width 76 height 19
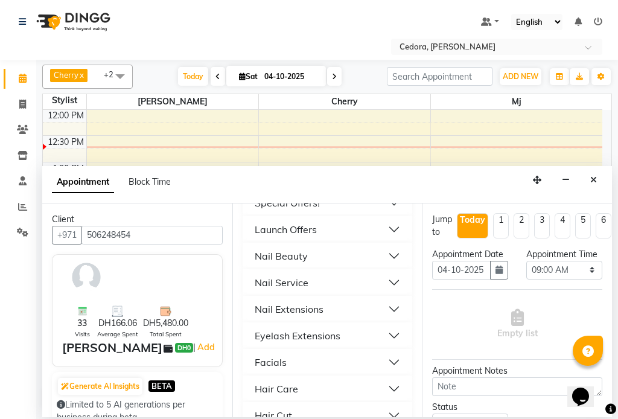
scroll to position [600, 0]
click at [271, 380] on div "Hair Care" at bounding box center [276, 387] width 43 height 14
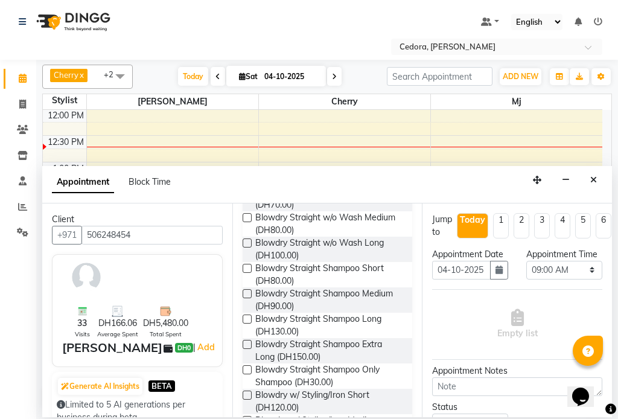
scroll to position [824, 0]
click at [247, 340] on label at bounding box center [247, 344] width 9 height 9
click at [247, 342] on input "checkbox" at bounding box center [247, 346] width 8 height 8
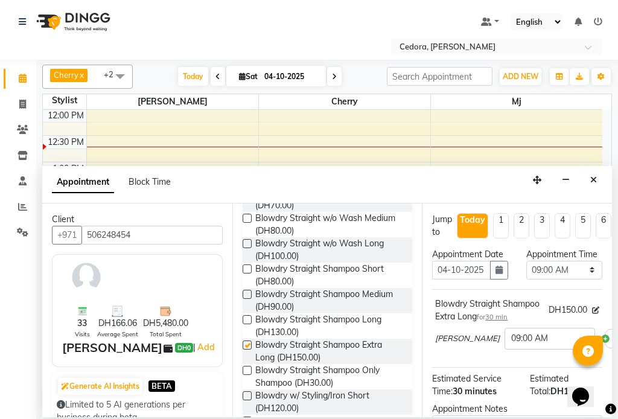
checkbox input "false"
click at [576, 279] on select "Select 09:00 AM 09:15 AM 09:30 AM 09:45 AM 10:00 AM 10:15 AM 10:30 AM 10:45 AM …" at bounding box center [564, 270] width 76 height 19
select select "720"
click at [526, 273] on select "Select 09:00 AM 09:15 AM 09:30 AM 09:45 AM 10:00 AM 10:15 AM 10:30 AM 10:45 AM …" at bounding box center [564, 270] width 76 height 19
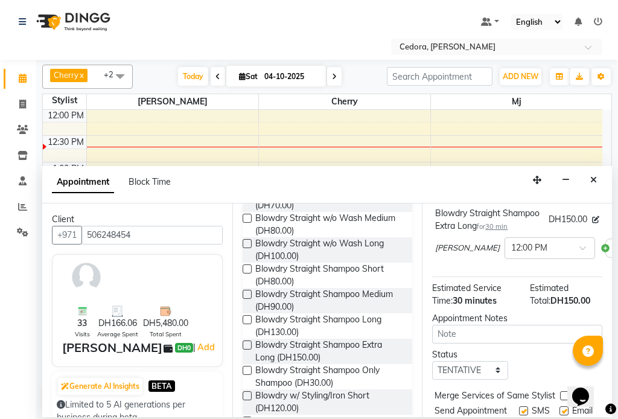
scroll to position [161, 0]
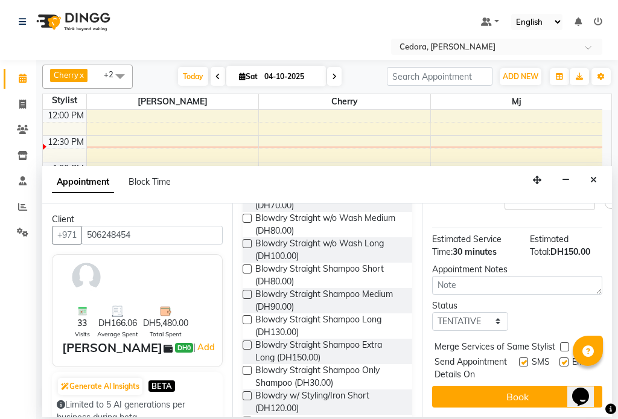
click at [566, 351] on label at bounding box center [564, 346] width 9 height 9
click at [566, 351] on input "checkbox" at bounding box center [564, 348] width 8 height 8
checkbox input "true"
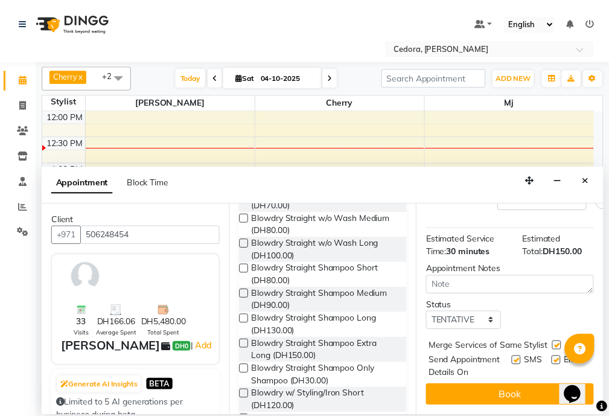
scroll to position [186, 0]
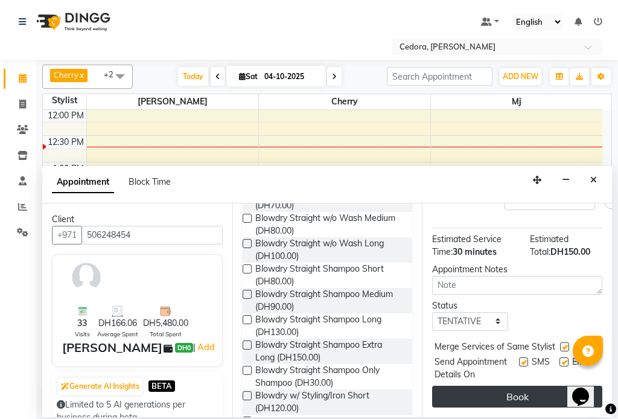
click at [541, 388] on button "Book" at bounding box center [517, 397] width 170 height 22
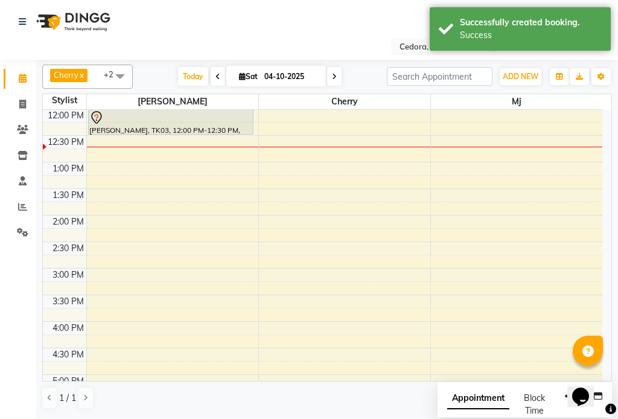
click at [139, 128] on div "[PERSON_NAME], TK03, 12:00 PM-12:30 PM, Blowdry Straight Shampoo Extra Long" at bounding box center [171, 122] width 165 height 25
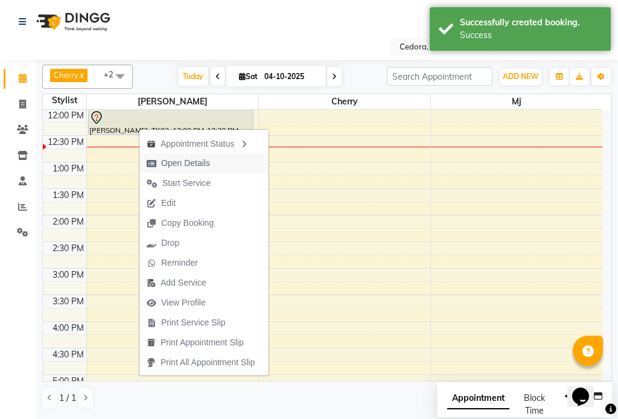
click at [162, 160] on span "Open Details" at bounding box center [185, 163] width 49 height 13
select select "7"
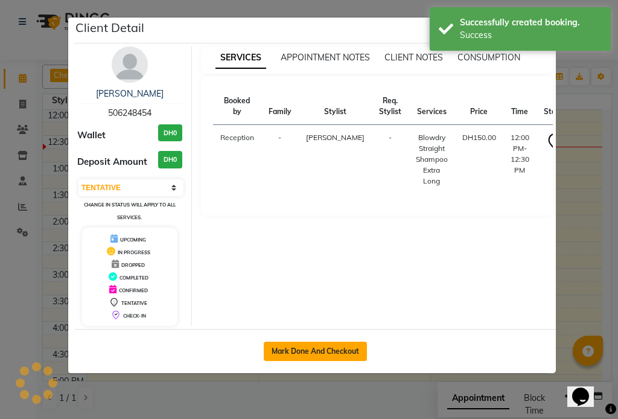
click at [293, 349] on button "Mark Done And Checkout" at bounding box center [315, 351] width 103 height 19
select select "service"
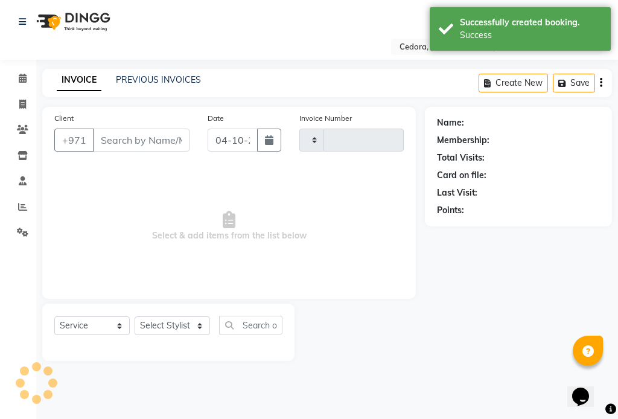
type input "0810"
select select "5144"
type input "506248454"
select select "34802"
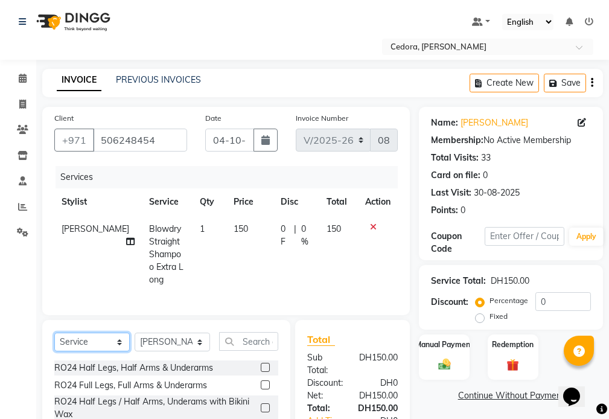
click at [117, 338] on select "Select Service Product Membership Package Voucher Prepaid Gift Card" at bounding box center [91, 342] width 75 height 19
select select "product"
click at [54, 333] on select "Select Service Product Membership Package Voucher Prepaid Gift Card" at bounding box center [91, 342] width 75 height 19
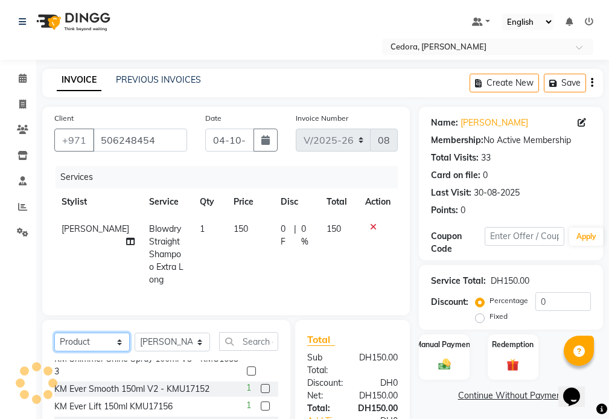
scroll to position [196, 0]
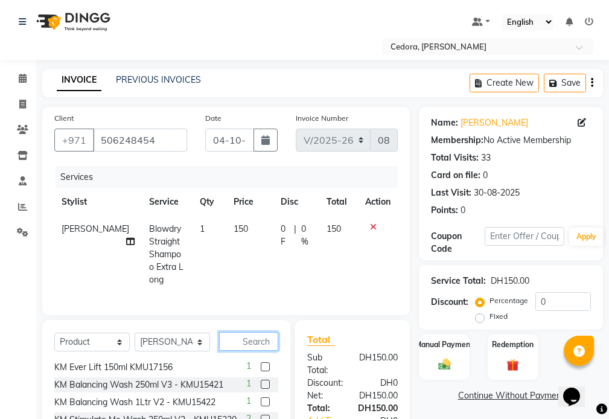
click at [249, 339] on input "text" at bounding box center [248, 341] width 59 height 19
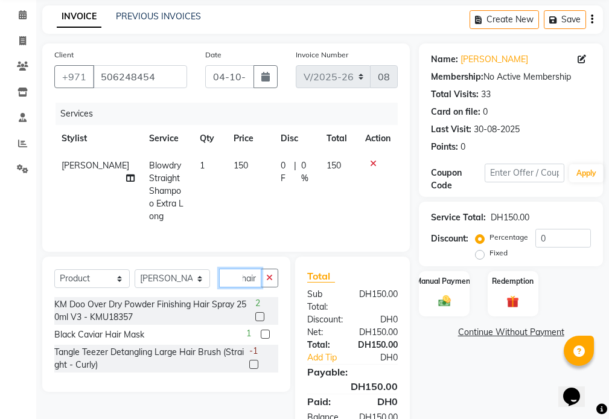
scroll to position [65, 0]
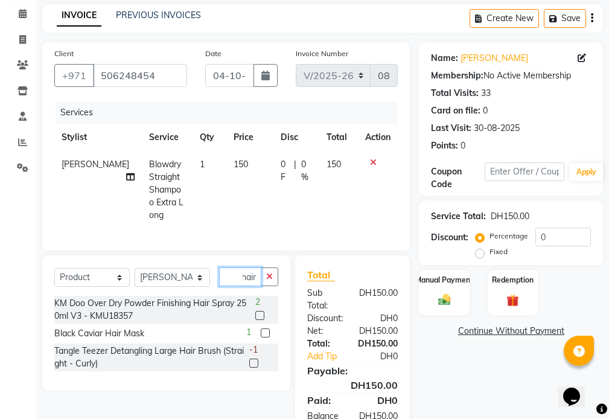
type input "hair"
click at [260, 312] on label at bounding box center [259, 315] width 9 height 9
click at [260, 312] on input "checkbox" at bounding box center [259, 316] width 8 height 8
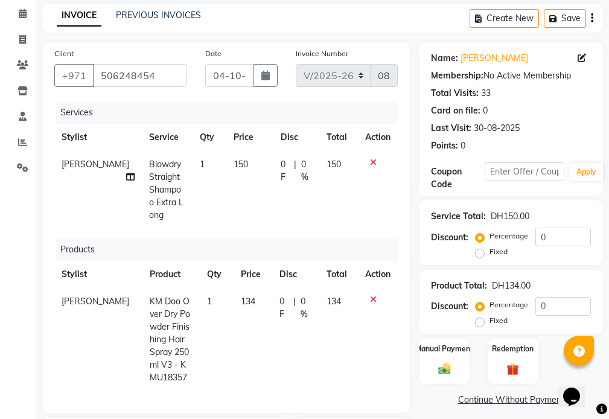
scroll to position [0, 0]
checkbox input "false"
click at [248, 288] on td "134" at bounding box center [253, 339] width 39 height 103
select select "34802"
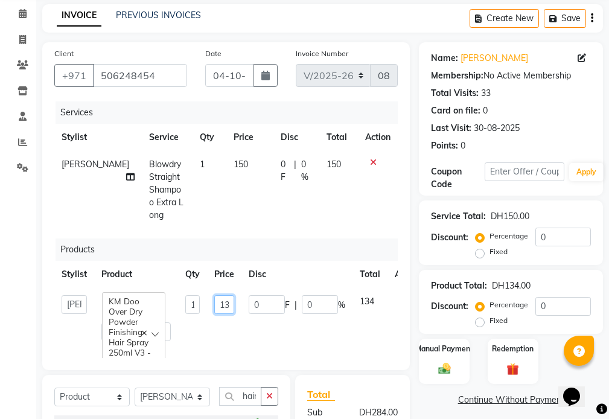
click at [226, 295] on input "134" at bounding box center [224, 304] width 20 height 19
click at [224, 295] on input "134" at bounding box center [224, 304] width 20 height 19
click at [244, 291] on tr "[PERSON_NAME] [PERSON_NAME] [PERSON_NAME] [PERSON_NAME] Reception KM Doo Over D…" at bounding box center [240, 318] width 373 height 60
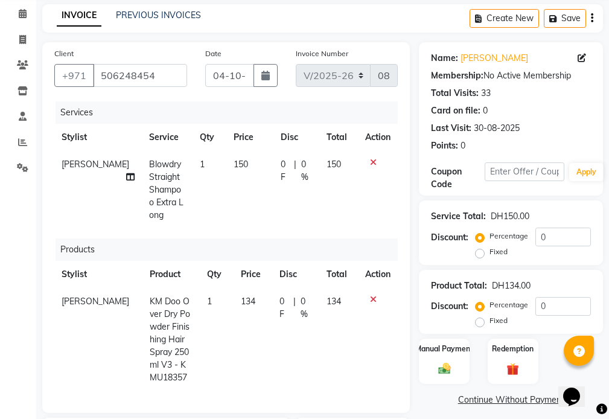
click at [247, 290] on td "134" at bounding box center [253, 339] width 39 height 103
select select "34802"
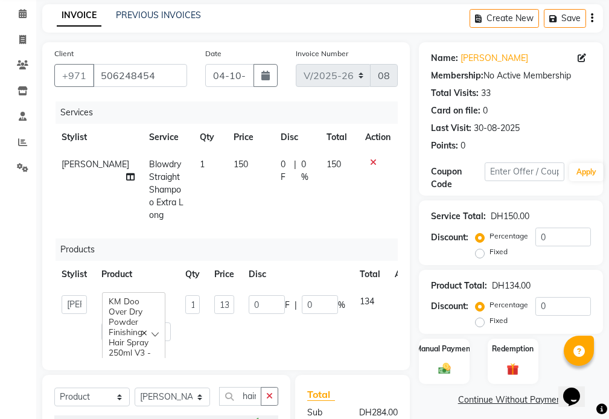
scroll to position [0, 6]
click at [225, 295] on input "134" at bounding box center [224, 304] width 20 height 19
click at [221, 295] on input "134" at bounding box center [224, 304] width 20 height 19
click at [225, 295] on input "134" at bounding box center [224, 304] width 20 height 19
click at [244, 291] on tr "[PERSON_NAME] [PERSON_NAME] [PERSON_NAME] [PERSON_NAME] Reception KM Doo Over D…" at bounding box center [240, 318] width 373 height 60
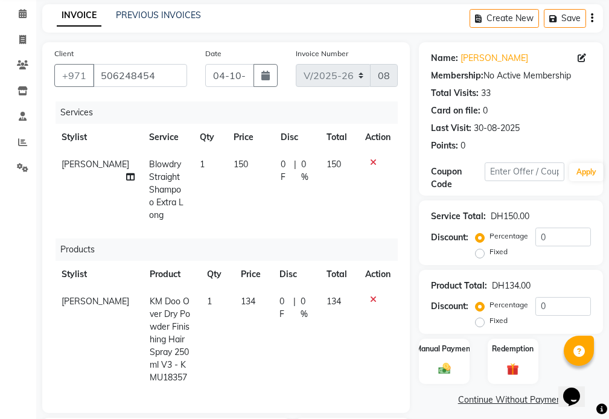
click at [250, 288] on td "134" at bounding box center [253, 339] width 39 height 103
select select "34802"
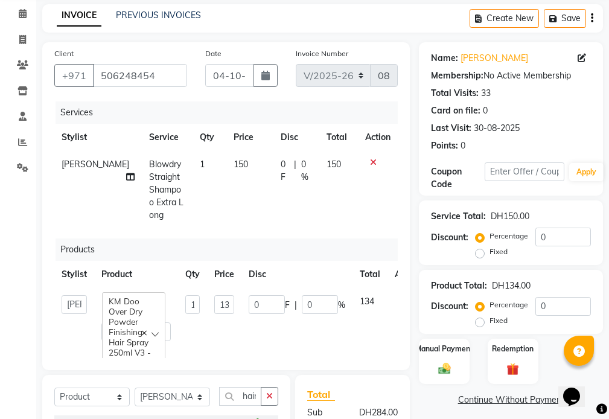
click at [244, 292] on td "0 F | 0 %" at bounding box center [296, 318] width 111 height 60
click at [228, 295] on input "134" at bounding box center [224, 304] width 20 height 19
type input "4"
click at [224, 295] on input "4" at bounding box center [224, 304] width 20 height 19
type input "1"
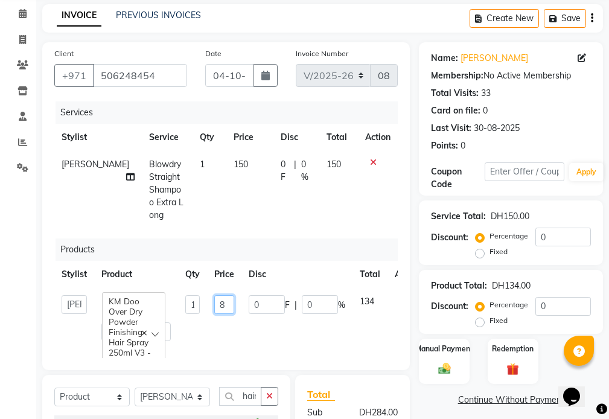
type input "80"
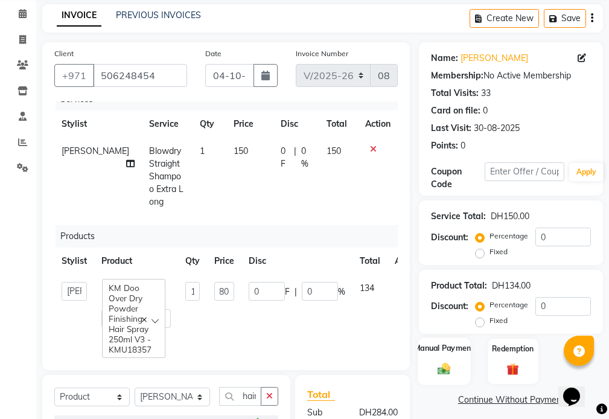
click at [425, 344] on label "Manual Payment" at bounding box center [444, 348] width 60 height 11
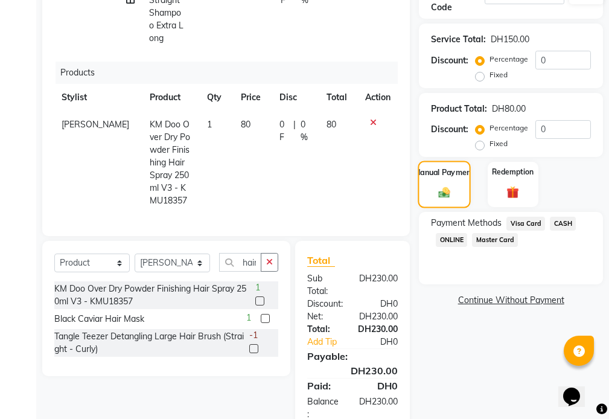
scroll to position [248, 0]
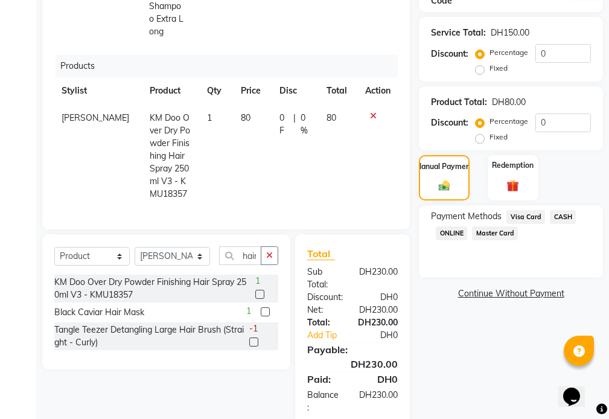
click at [567, 220] on span "CASH" at bounding box center [563, 217] width 26 height 14
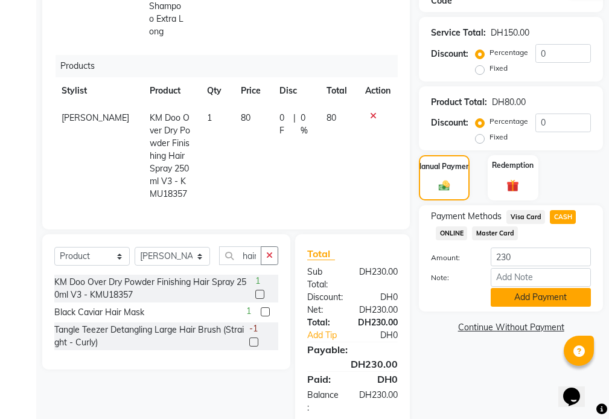
click at [503, 298] on button "Add Payment" at bounding box center [541, 297] width 100 height 19
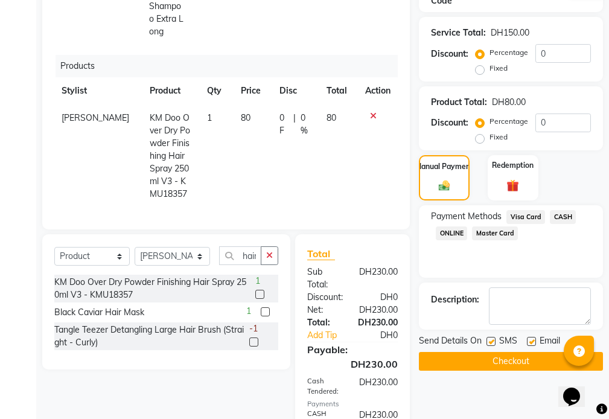
scroll to position [311, 0]
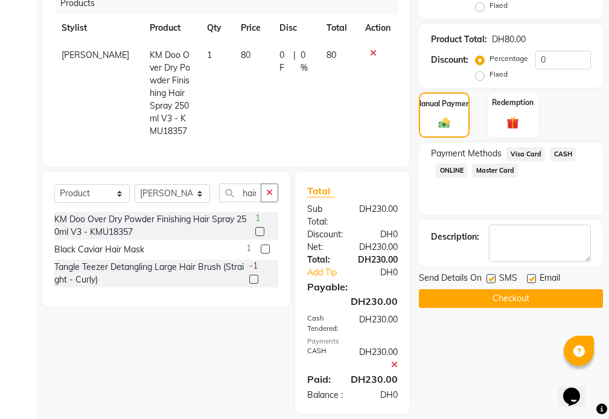
click at [451, 301] on button "Checkout" at bounding box center [511, 298] width 184 height 19
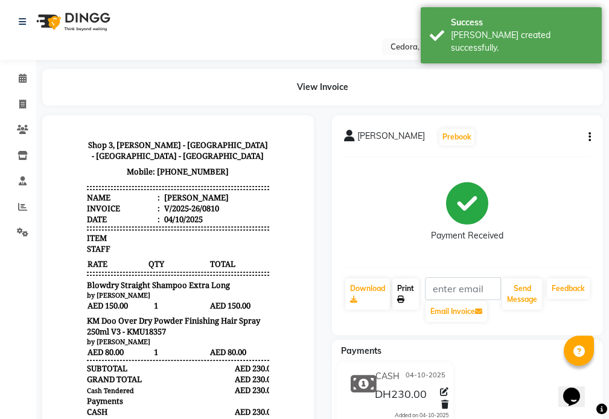
click at [411, 299] on link "Print" at bounding box center [405, 293] width 27 height 31
